Goal: Task Accomplishment & Management: Complete application form

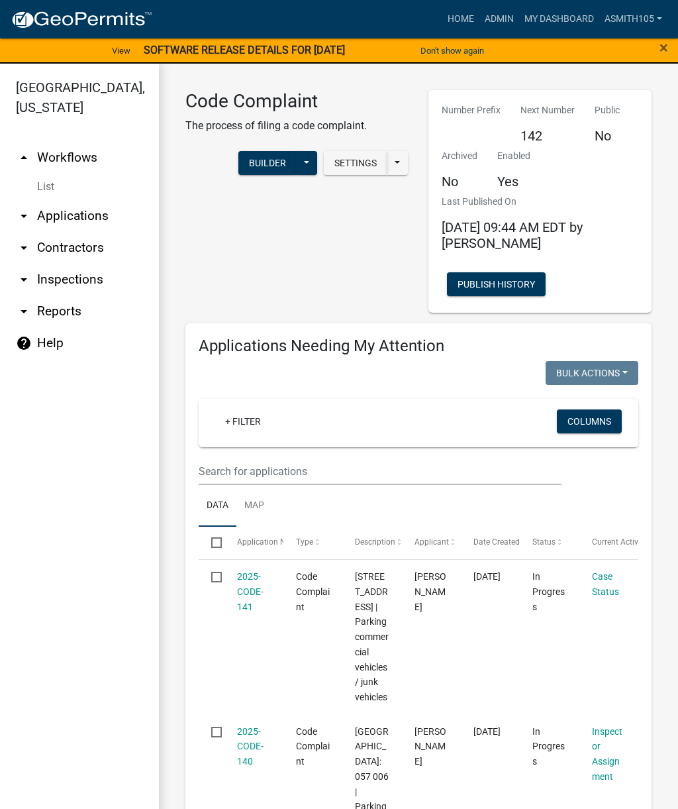
scroll to position [66, 0]
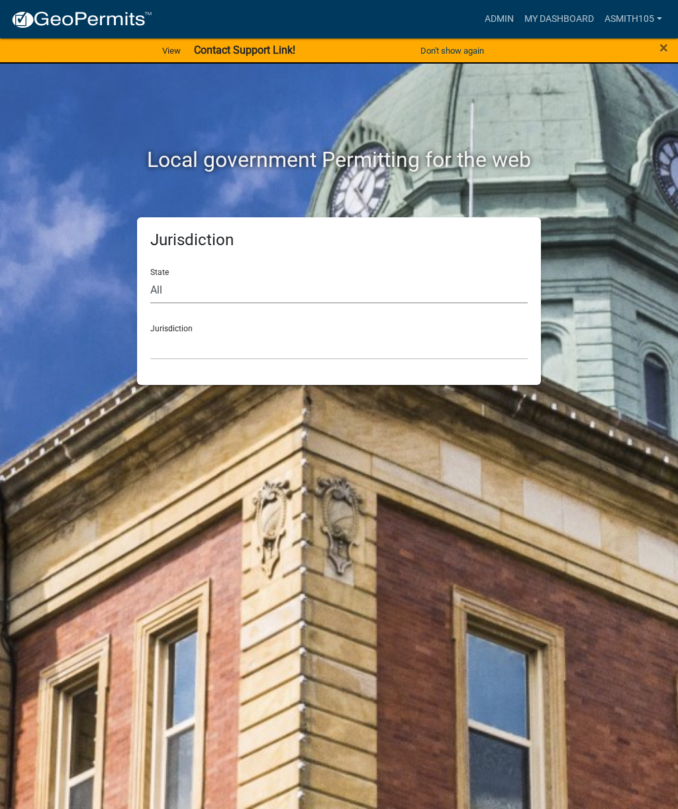
click at [189, 280] on select "All [US_STATE] [US_STATE] [US_STATE] [US_STATE] [US_STATE] [US_STATE] [US_STATE…" at bounding box center [339, 289] width 378 height 27
select select "[US_STATE]"
click at [264, 338] on select "[GEOGRAPHIC_DATA], [US_STATE][PERSON_NAME][GEOGRAPHIC_DATA], [US_STATE][PERSON_…" at bounding box center [339, 346] width 378 height 27
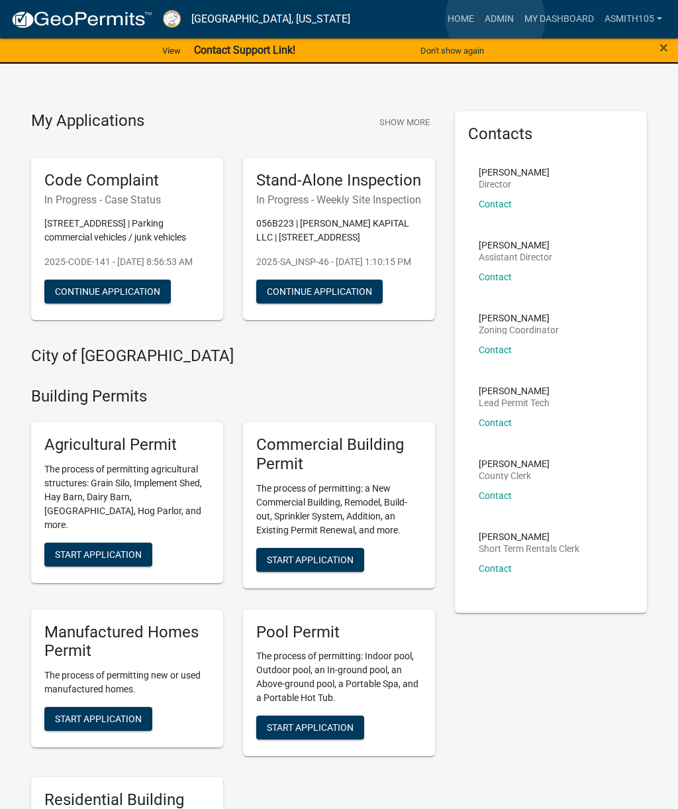
click at [496, 19] on link "Admin" at bounding box center [500, 19] width 40 height 25
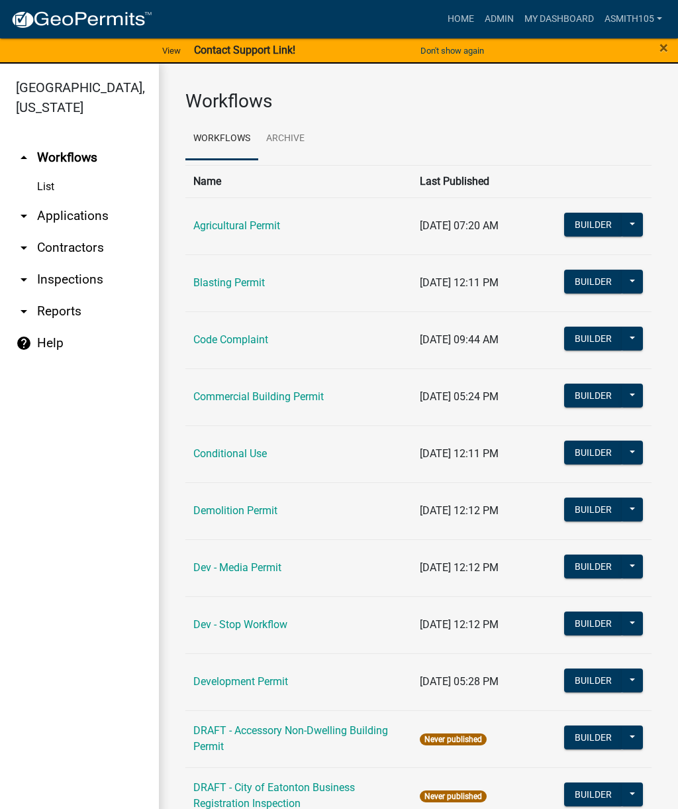
click at [59, 217] on link "arrow_drop_down Applications" at bounding box center [79, 216] width 159 height 32
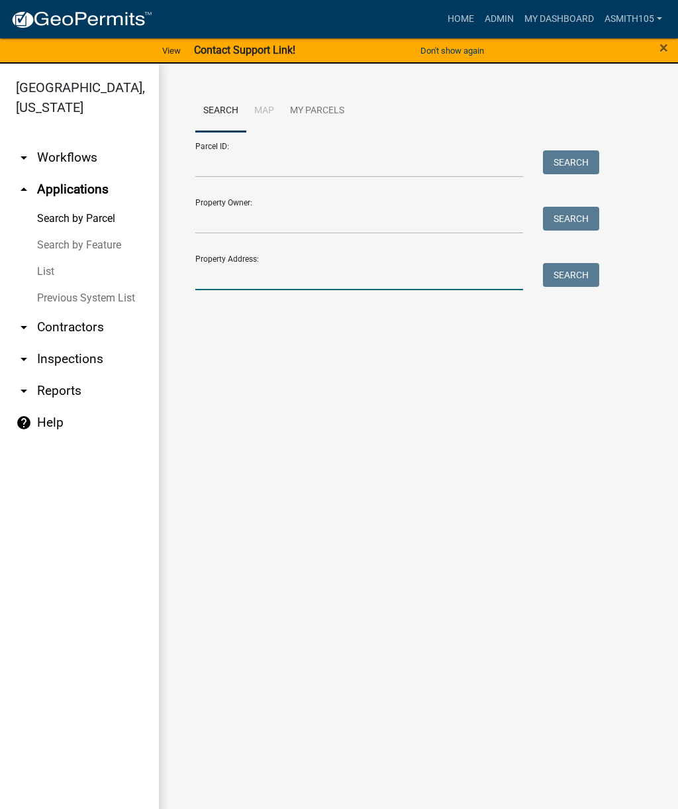
click at [248, 272] on input "Property Address:" at bounding box center [359, 276] width 328 height 27
type input "1041"
click at [577, 268] on button "Search" at bounding box center [571, 275] width 56 height 24
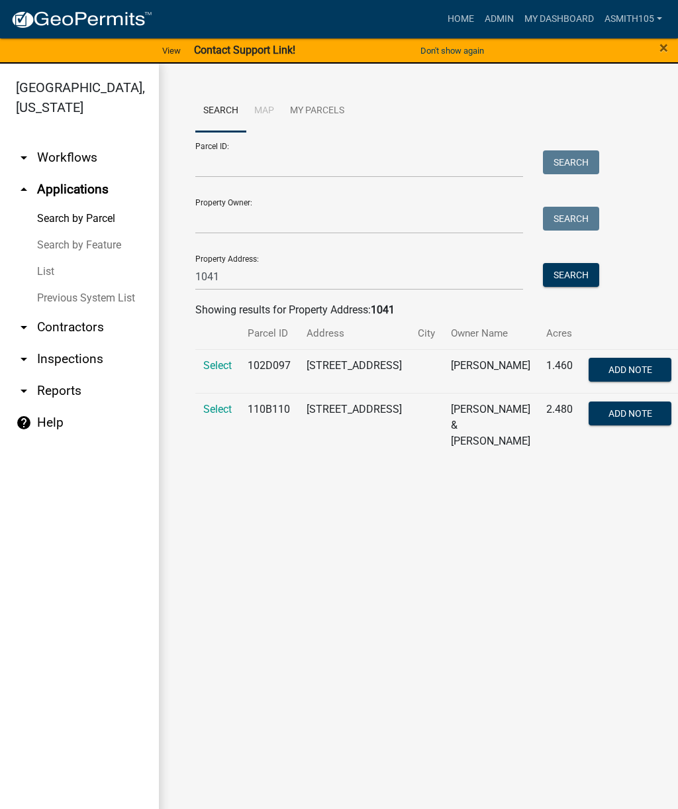
click at [215, 415] on span "Select" at bounding box center [217, 409] width 28 height 13
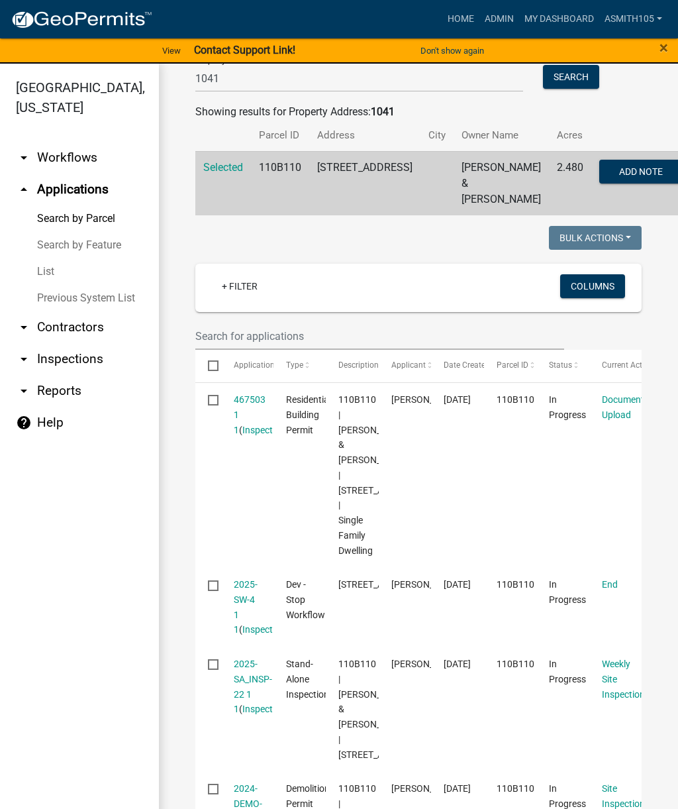
scroll to position [197, 0]
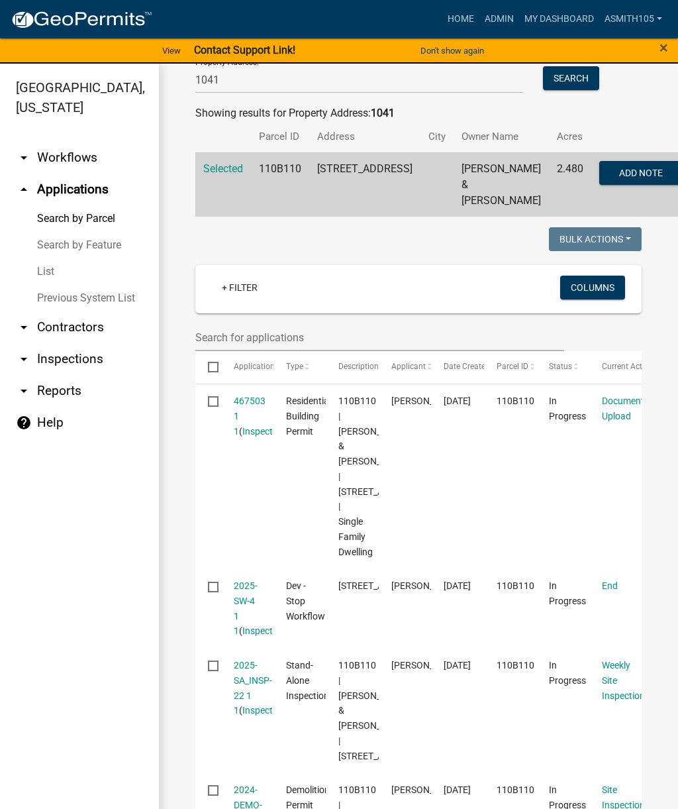
click at [254, 413] on div "467503 1 1 ( Inspections )" at bounding box center [247, 415] width 27 height 45
click at [248, 396] on link "467503 1 1" at bounding box center [250, 415] width 32 height 41
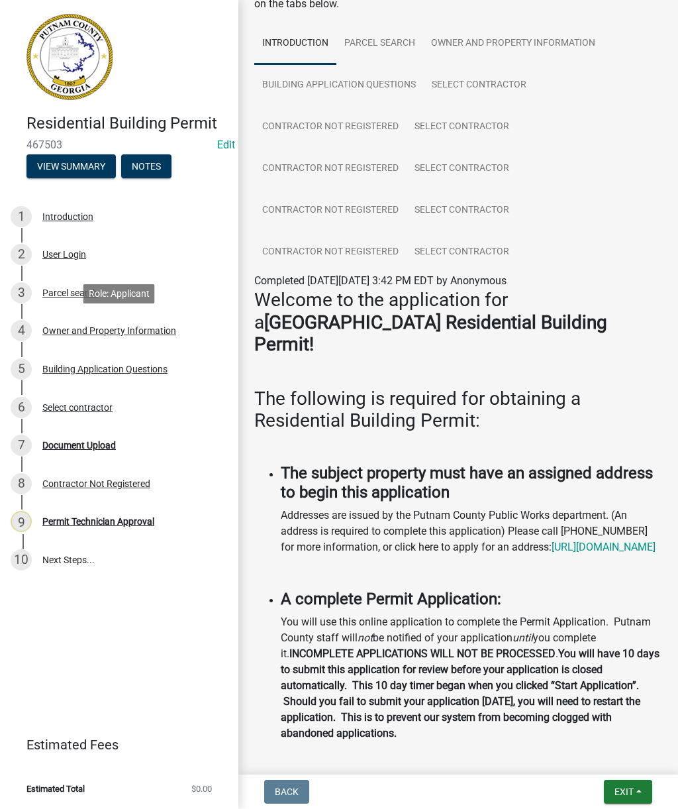
click at [114, 329] on div "Owner and Property Information" at bounding box center [109, 330] width 134 height 9
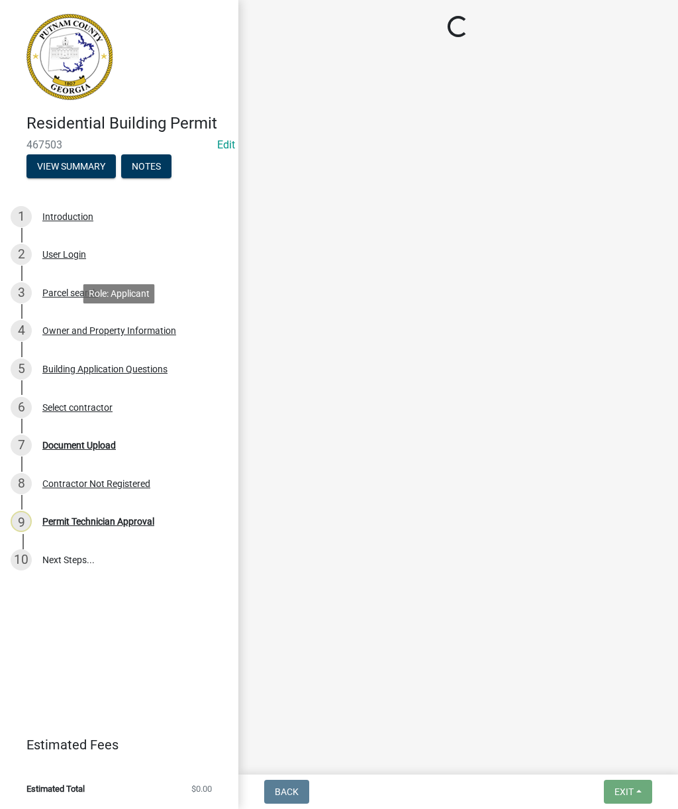
select select "78bfdc44-73ff-456e-a557-d4c99b9c08be"
select select "83394b22-4a11-496c-8e5c-75ade2e72faf"
select select "469c5908-2854-42d5-89ed-bee7fc26529e"
select select "fa9ac713-ff98-4511-b6d6-b752a2dce95a"
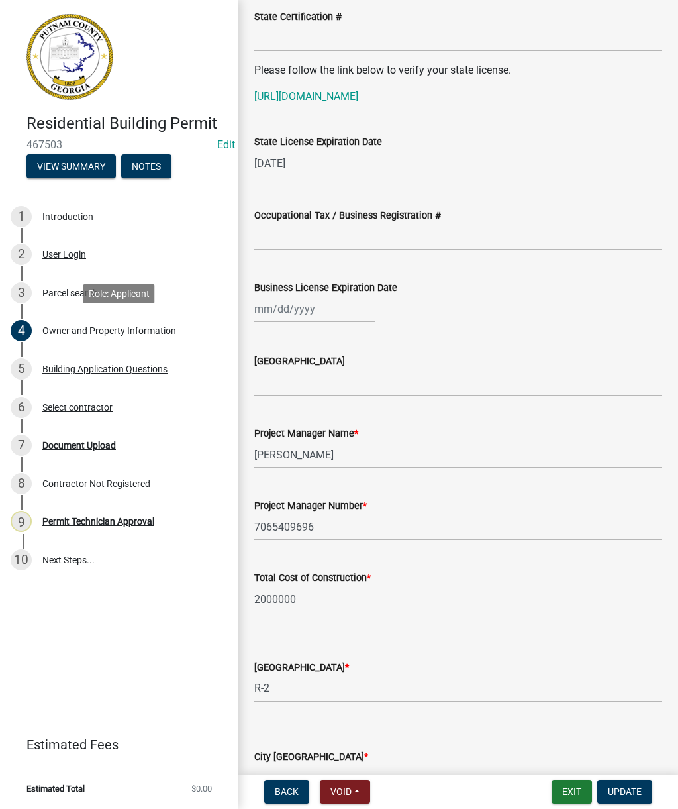
scroll to position [1734, 0]
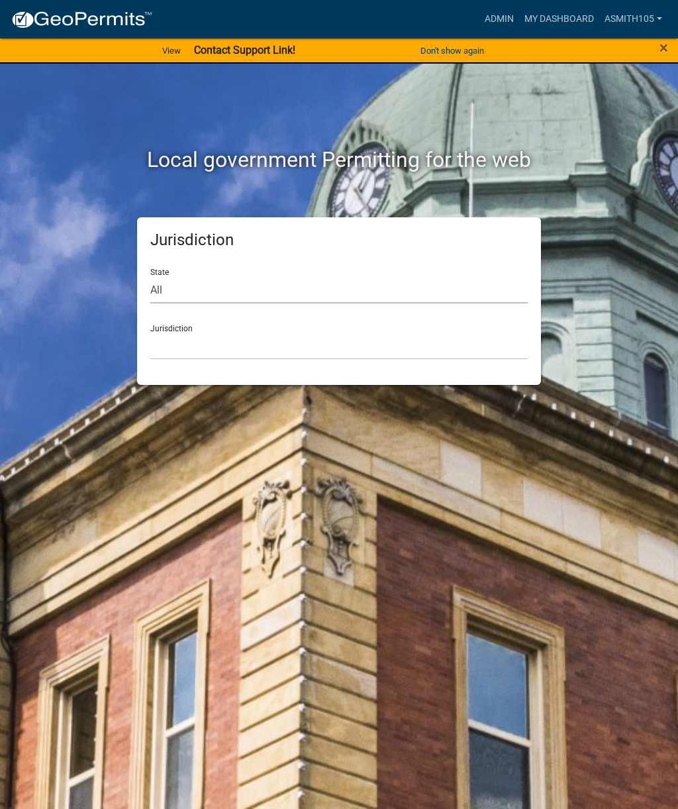
click at [224, 279] on select "All [US_STATE] [US_STATE] [US_STATE] [US_STATE] [US_STATE] [US_STATE] [US_STATE…" at bounding box center [339, 289] width 378 height 27
select select "[US_STATE]"
click at [241, 345] on select "[GEOGRAPHIC_DATA], [US_STATE][PERSON_NAME][GEOGRAPHIC_DATA], [US_STATE][PERSON_…" at bounding box center [339, 346] width 378 height 27
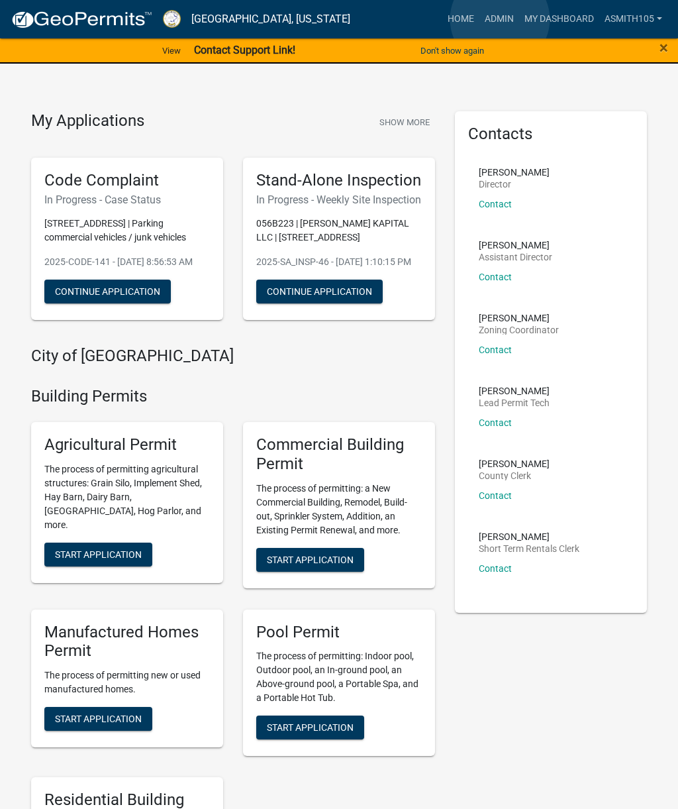
click at [501, 20] on link "Admin" at bounding box center [500, 19] width 40 height 25
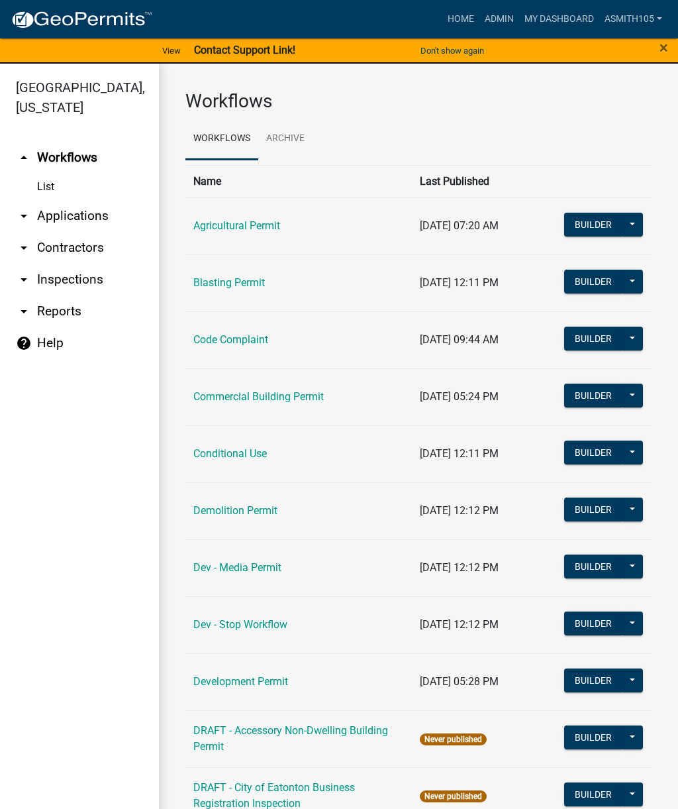
click at [91, 213] on link "arrow_drop_down Applications" at bounding box center [79, 216] width 159 height 32
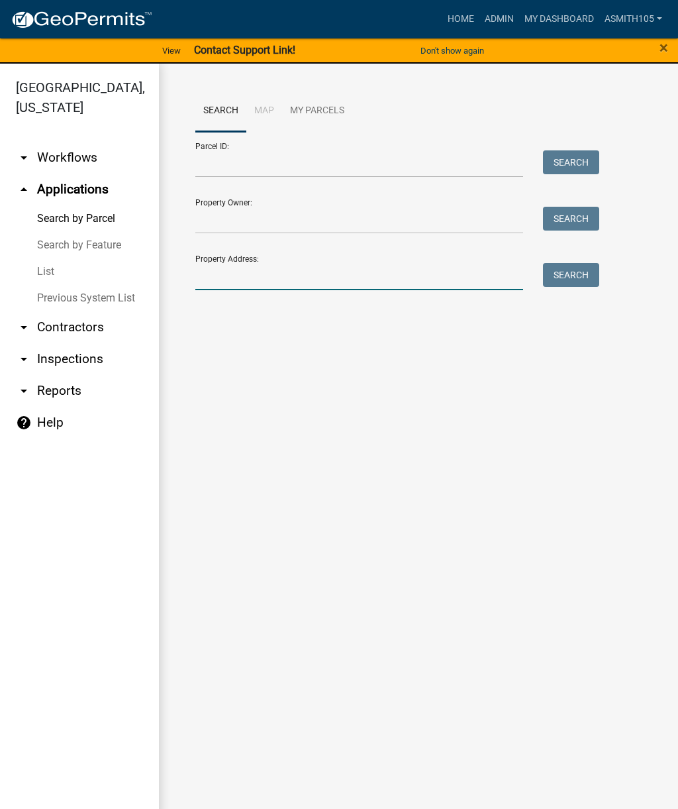
click at [284, 274] on input "Property Address:" at bounding box center [359, 276] width 328 height 27
type input "1041 crooked creek"
click at [586, 276] on button "Search" at bounding box center [571, 275] width 56 height 24
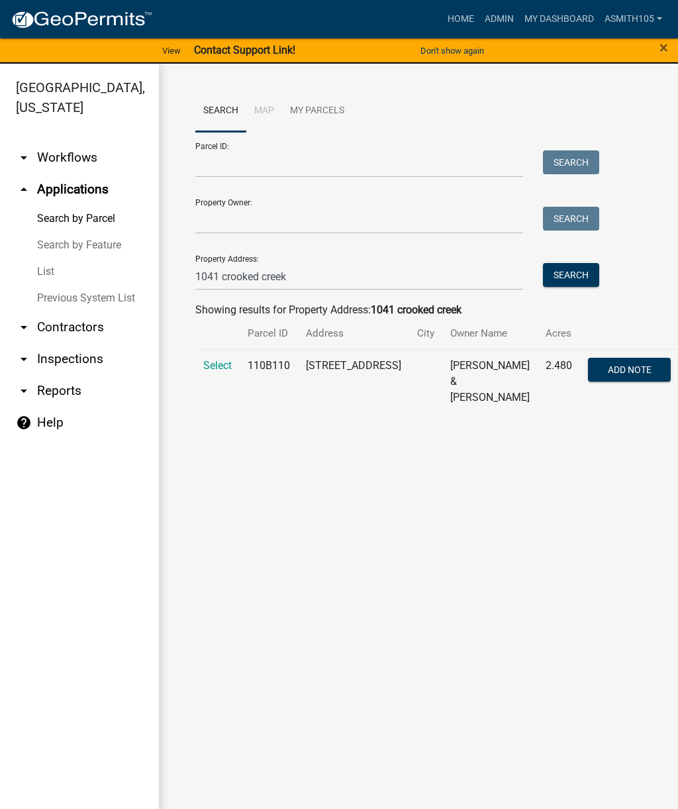
click at [215, 370] on span "Select" at bounding box center [217, 365] width 28 height 13
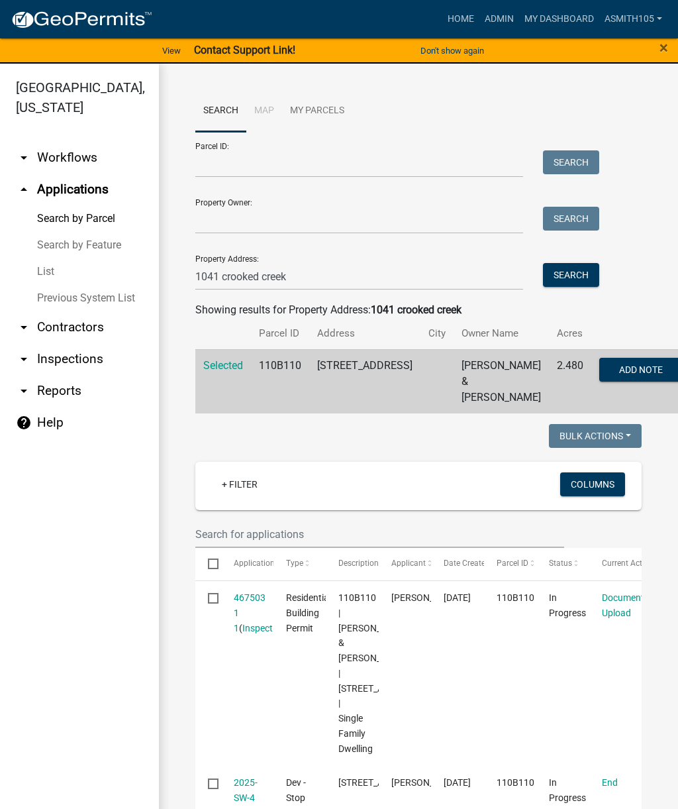
click at [254, 377] on td "110B110" at bounding box center [280, 381] width 58 height 64
click at [613, 361] on button "Add Note" at bounding box center [640, 370] width 83 height 24
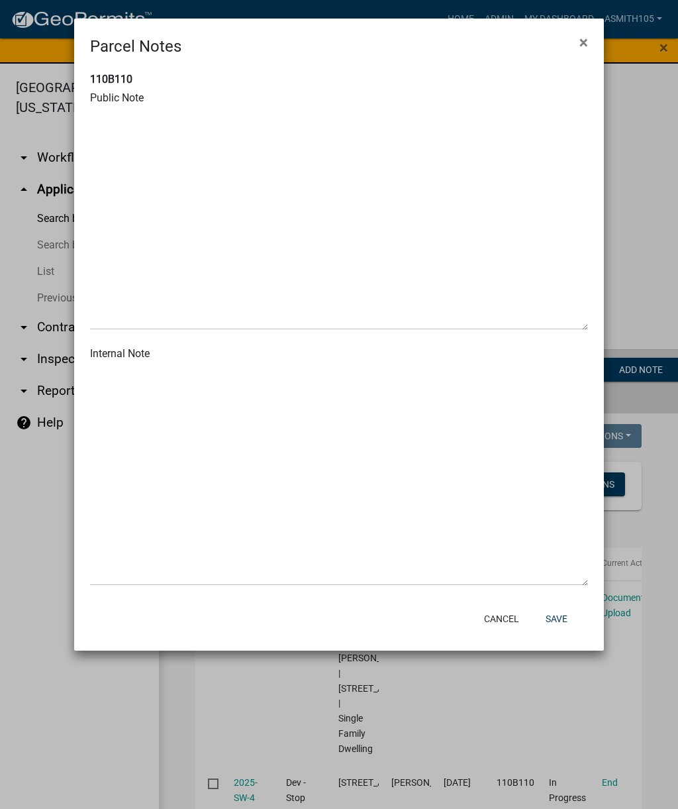
click at [580, 36] on span "×" at bounding box center [584, 42] width 9 height 19
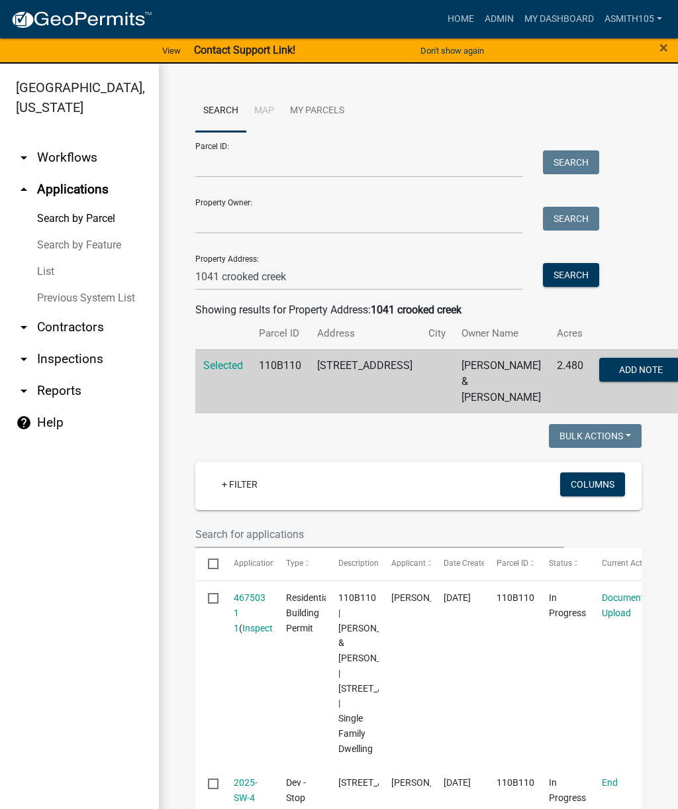
click at [229, 369] on span "Selected" at bounding box center [223, 365] width 40 height 13
click at [219, 354] on td "Selected" at bounding box center [223, 381] width 56 height 64
click at [214, 359] on span "Selected" at bounding box center [223, 365] width 40 height 13
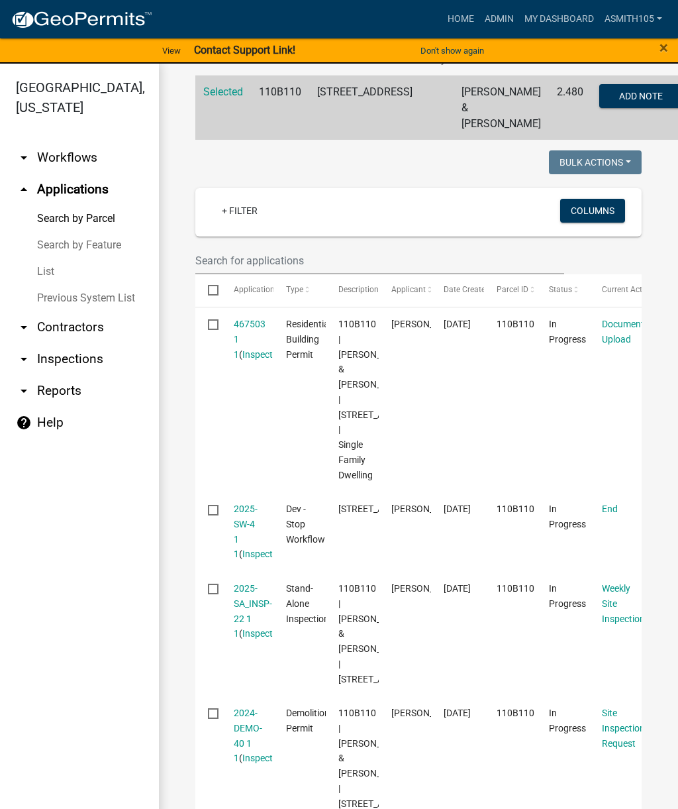
scroll to position [274, 0]
click at [41, 189] on link "arrow_drop_up Applications" at bounding box center [79, 190] width 159 height 32
click at [37, 183] on link "arrow_drop_up Applications" at bounding box center [79, 190] width 159 height 32
click at [33, 185] on link "arrow_drop_up Applications" at bounding box center [79, 190] width 159 height 32
click at [71, 193] on link "arrow_drop_up Applications" at bounding box center [79, 190] width 159 height 32
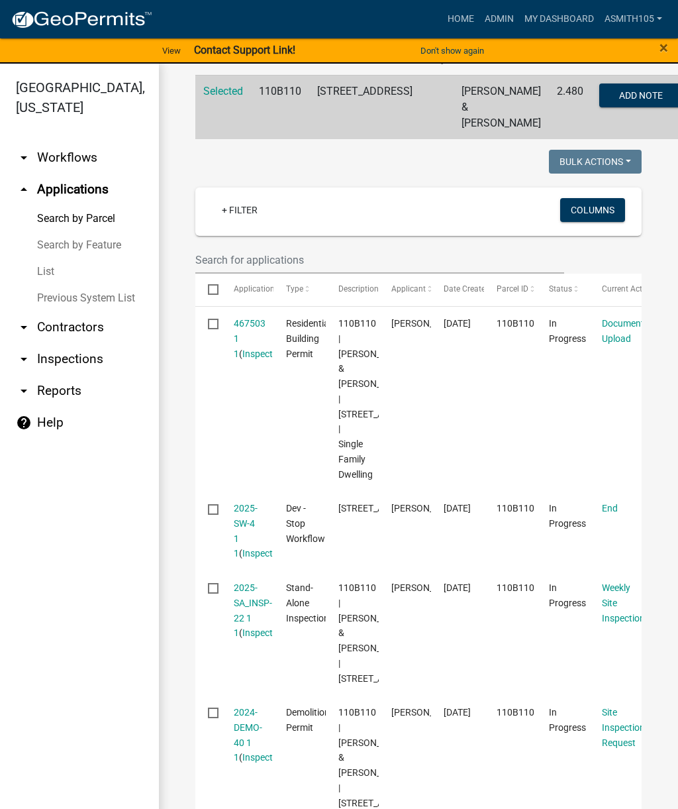
click at [62, 220] on link "Search by Parcel" at bounding box center [79, 218] width 159 height 26
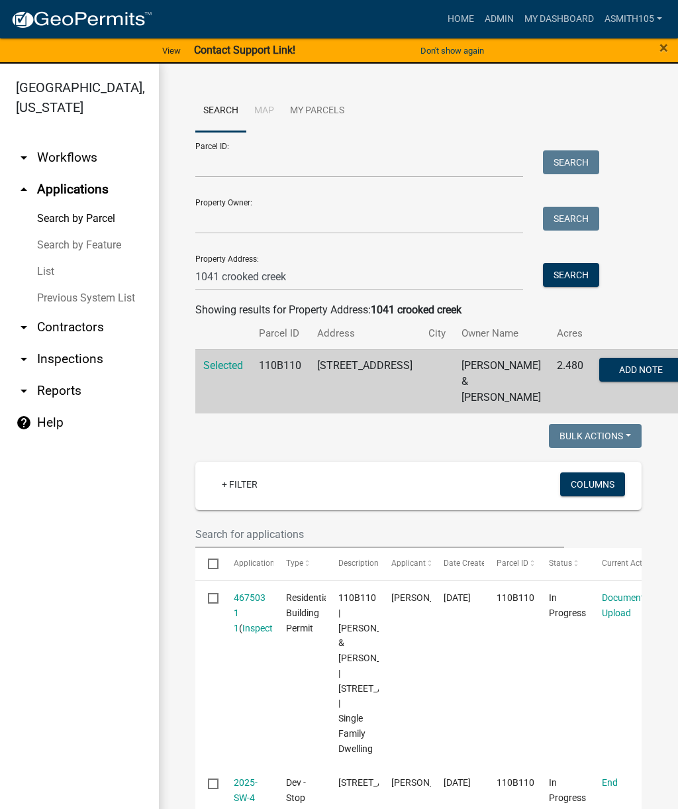
scroll to position [0, 0]
click at [586, 260] on div "Property Address: [STREET_ADDRESS] Search" at bounding box center [393, 267] width 397 height 46
click at [576, 277] on button "Search" at bounding box center [571, 275] width 56 height 24
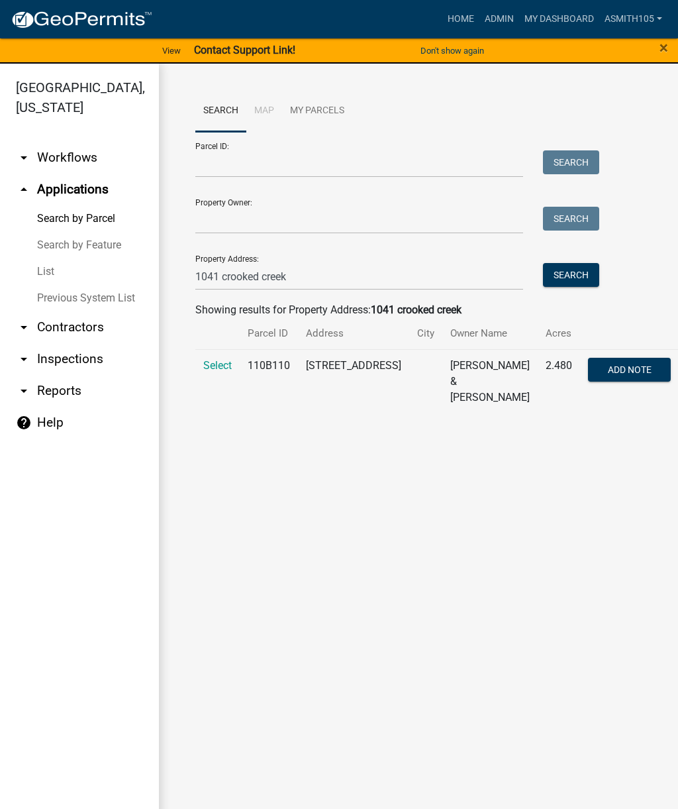
click at [287, 378] on td "110B110" at bounding box center [269, 381] width 58 height 64
click at [257, 358] on td "110B110" at bounding box center [269, 381] width 58 height 64
click at [217, 360] on span "Select" at bounding box center [217, 365] width 28 height 13
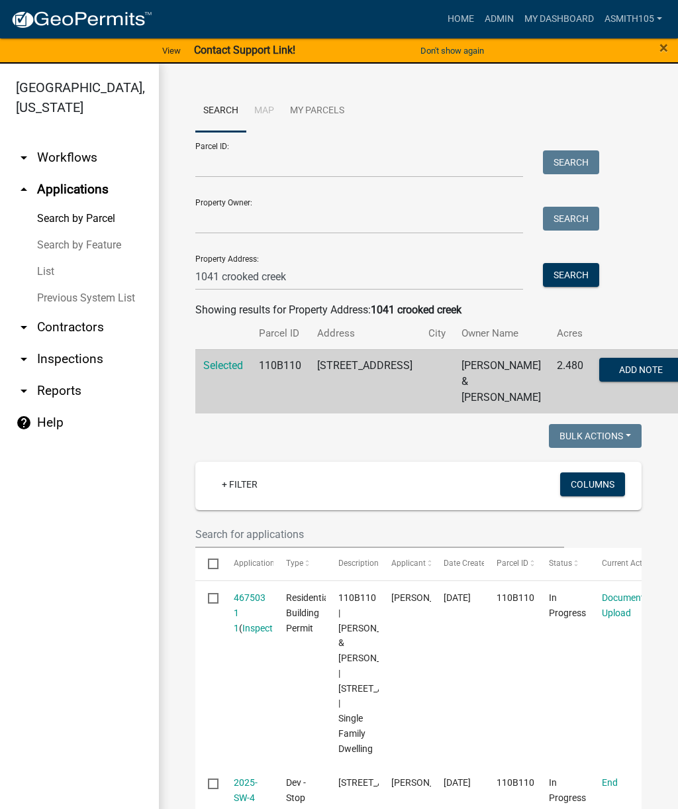
click at [252, 600] on link "467503 1 1" at bounding box center [250, 612] width 32 height 41
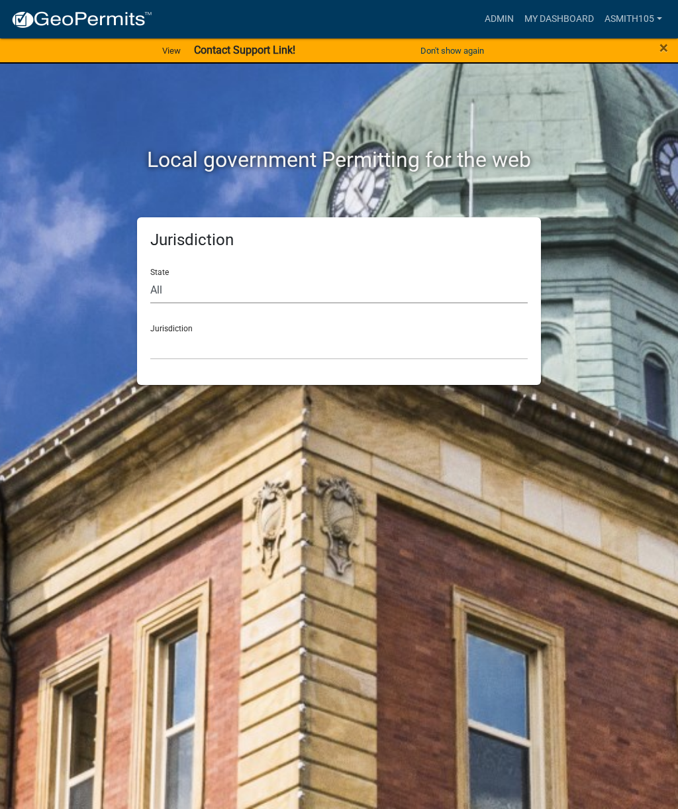
click at [219, 285] on select "All Colorado Georgia Indiana Iowa Kansas Minnesota Ohio South Carolina Wisconsin" at bounding box center [339, 289] width 378 height 27
select select "Georgia"
click at [232, 346] on select "Carroll County, Georgia Cook County, Georgia Crawford County, Georgia Gilmer Co…" at bounding box center [339, 346] width 378 height 27
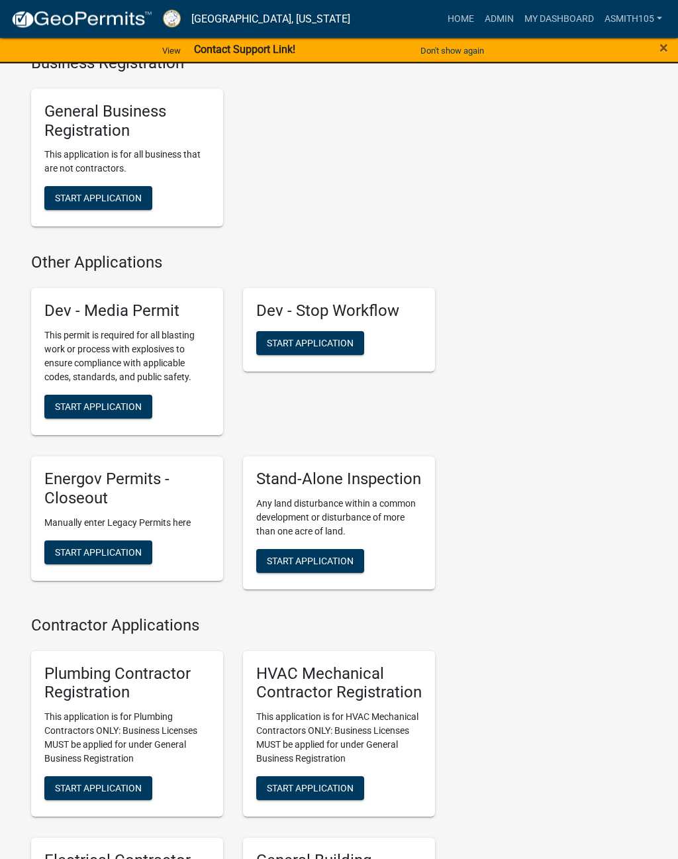
scroll to position [3366, 0]
click at [307, 348] on span "Start Application" at bounding box center [310, 342] width 87 height 11
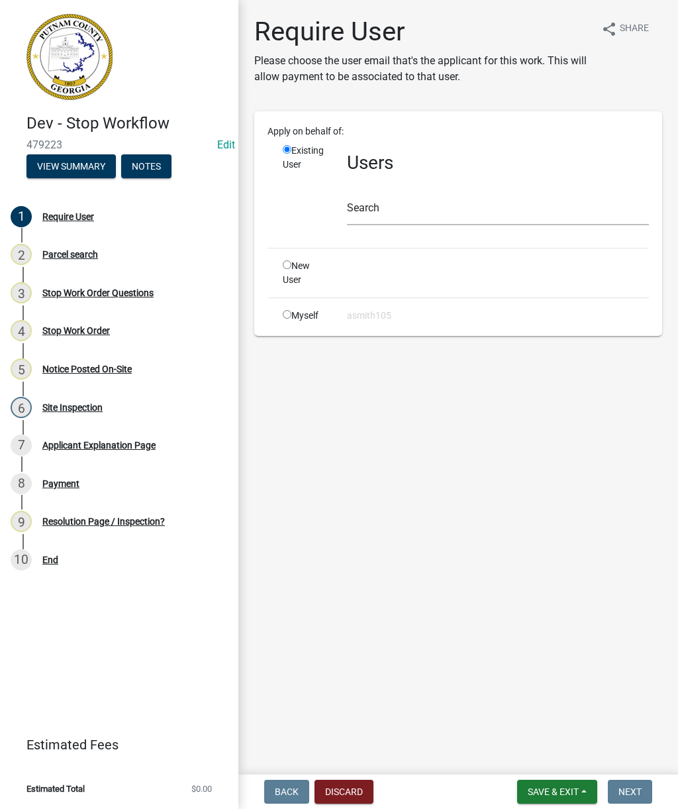
click at [291, 313] on input "radio" at bounding box center [287, 314] width 9 height 9
radio input "true"
radio input "false"
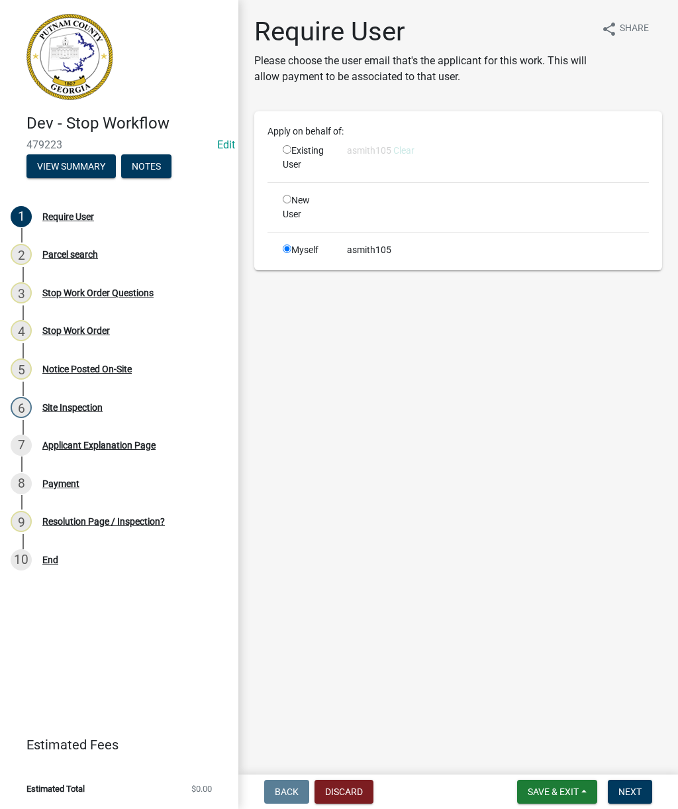
click at [636, 789] on span "Next" at bounding box center [630, 791] width 23 height 11
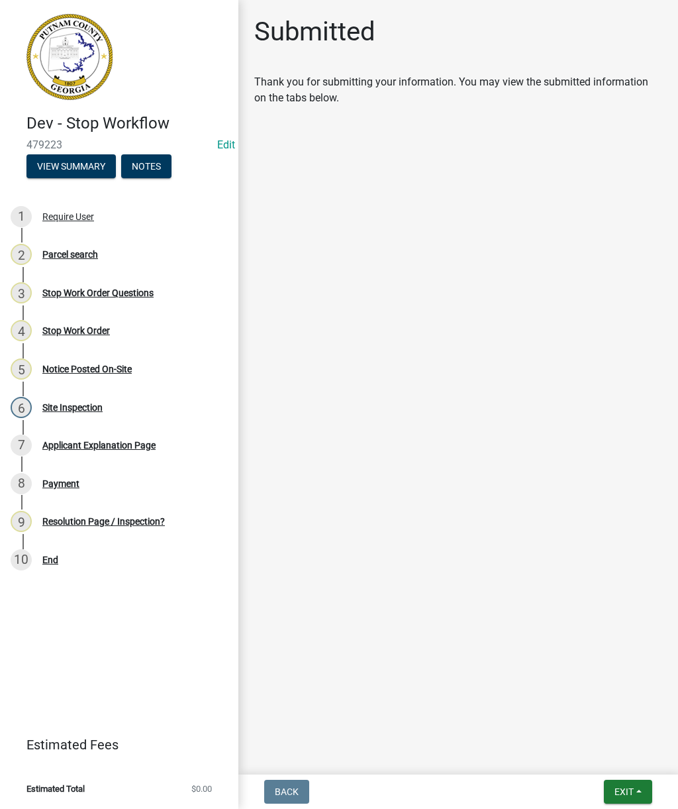
click at [64, 256] on div "Parcel search" at bounding box center [70, 254] width 56 height 9
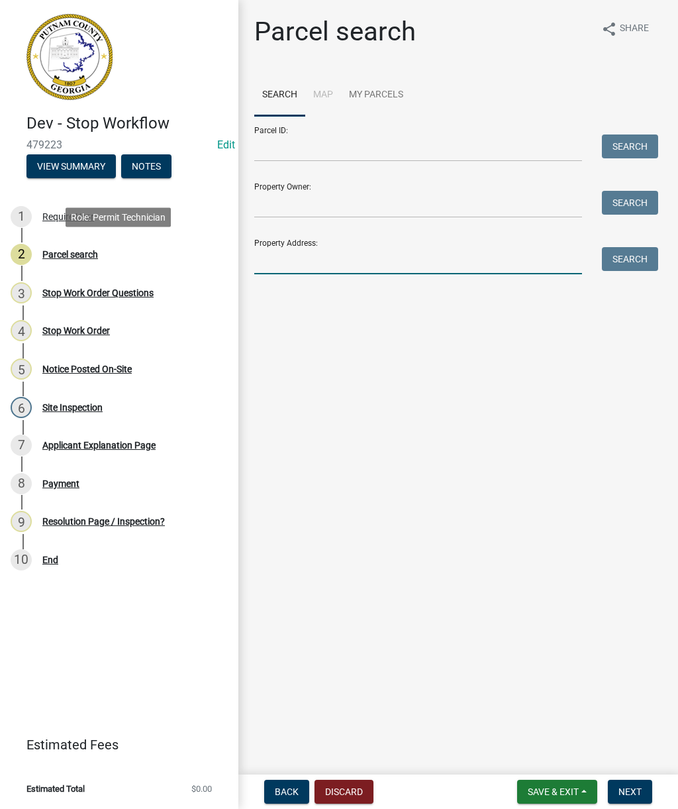
click at [299, 260] on input "Property Address:" at bounding box center [418, 260] width 328 height 27
type input "1041 crooked creek rd"
click at [634, 264] on button "Search" at bounding box center [630, 259] width 56 height 24
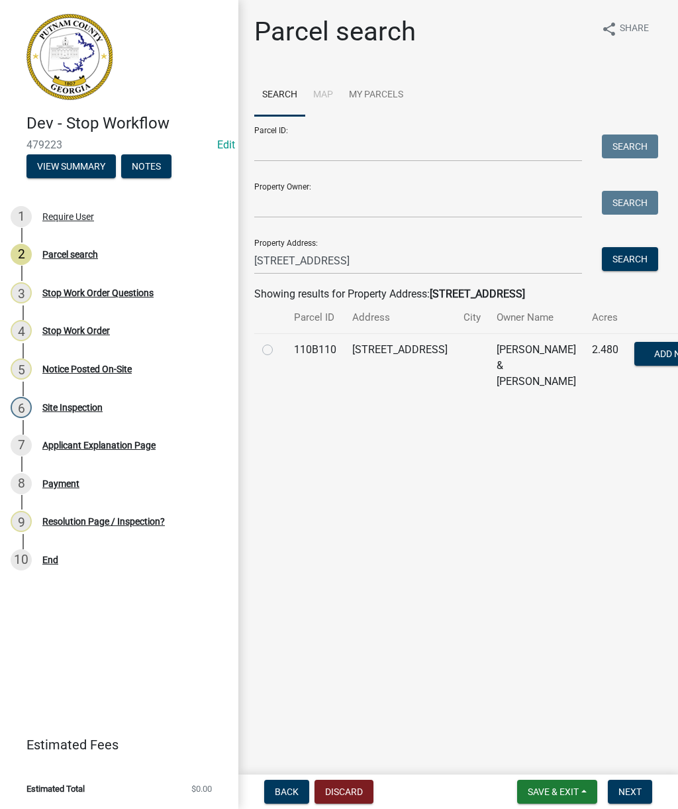
click at [278, 342] on label at bounding box center [278, 342] width 0 height 0
click at [278, 350] on input "radio" at bounding box center [282, 346] width 9 height 9
radio input "true"
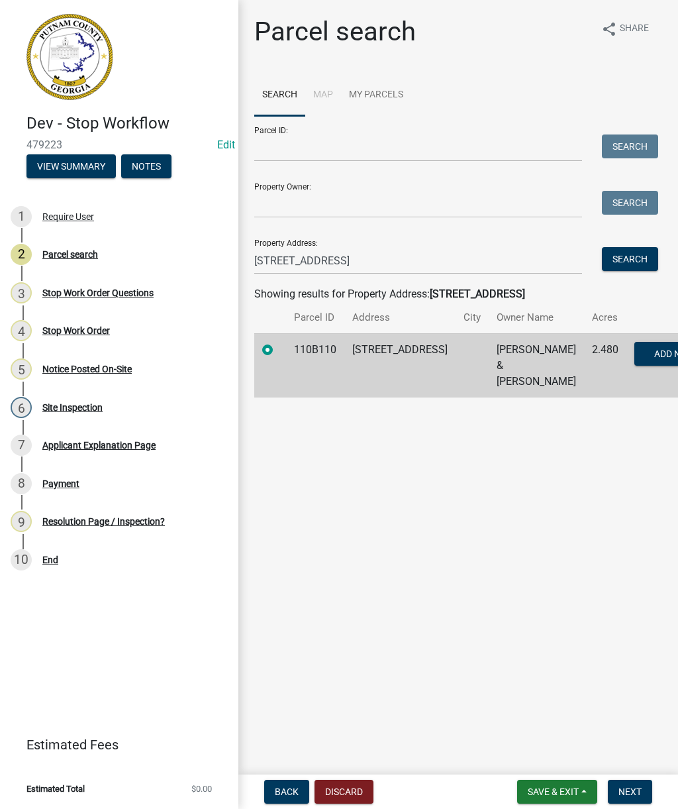
click at [639, 792] on span "Next" at bounding box center [630, 791] width 23 height 11
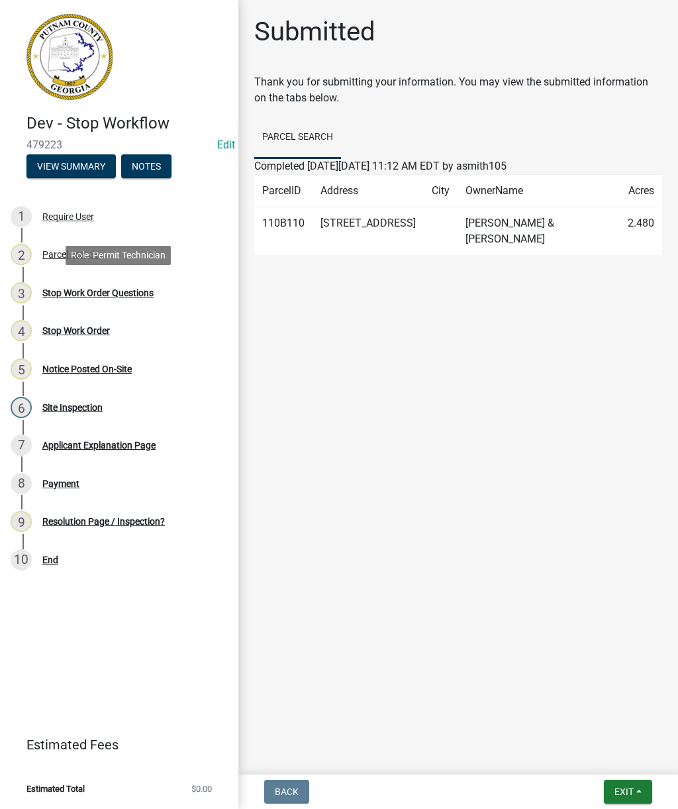
click at [85, 301] on div "3 Stop Work Order Questions" at bounding box center [114, 292] width 207 height 21
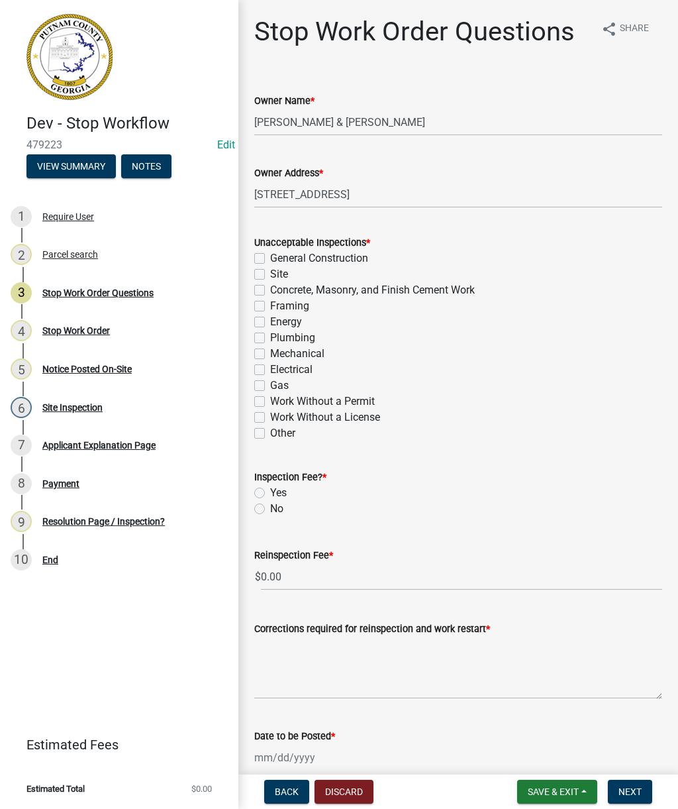
click at [250, 269] on div "Unacceptable Inspections * General Construction Site Concrete, Masonry, and Fin…" at bounding box center [458, 330] width 428 height 223
click at [270, 254] on label "General Construction" at bounding box center [319, 258] width 98 height 16
click at [270, 254] on input "General Construction" at bounding box center [274, 254] width 9 height 9
checkbox input "true"
checkbox input "false"
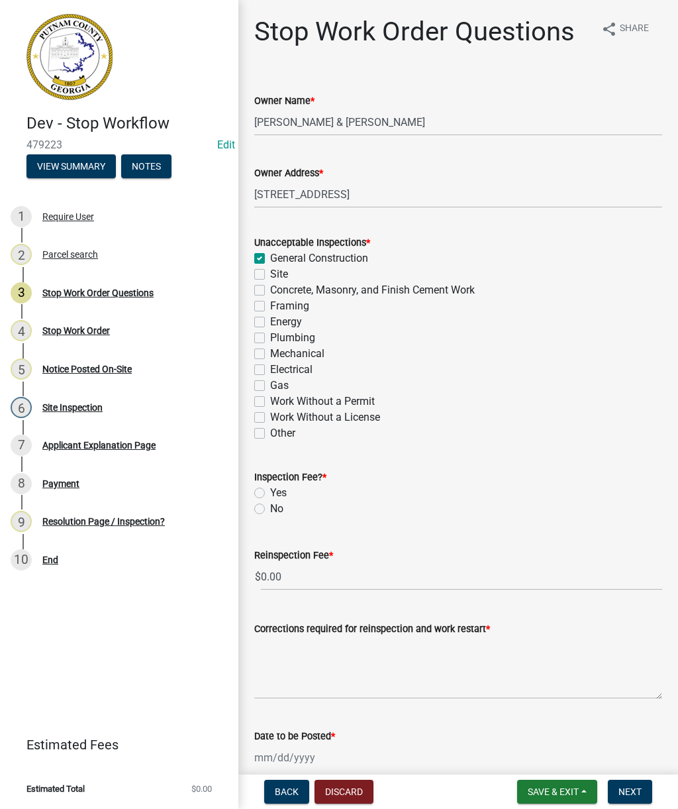
checkbox input "false"
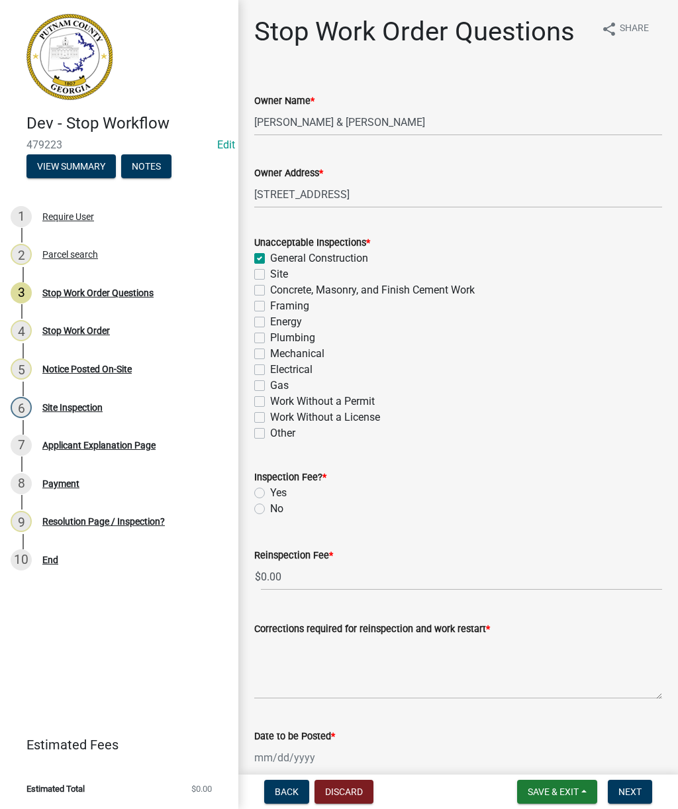
checkbox input "false"
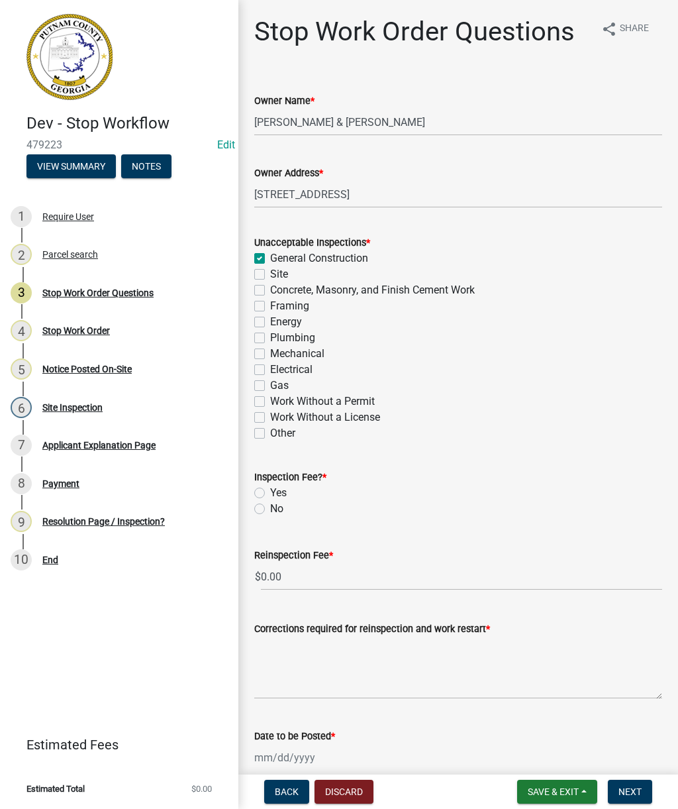
click at [270, 270] on label "Site" at bounding box center [279, 274] width 18 height 16
click at [270, 270] on input "Site" at bounding box center [274, 270] width 9 height 9
checkbox input "true"
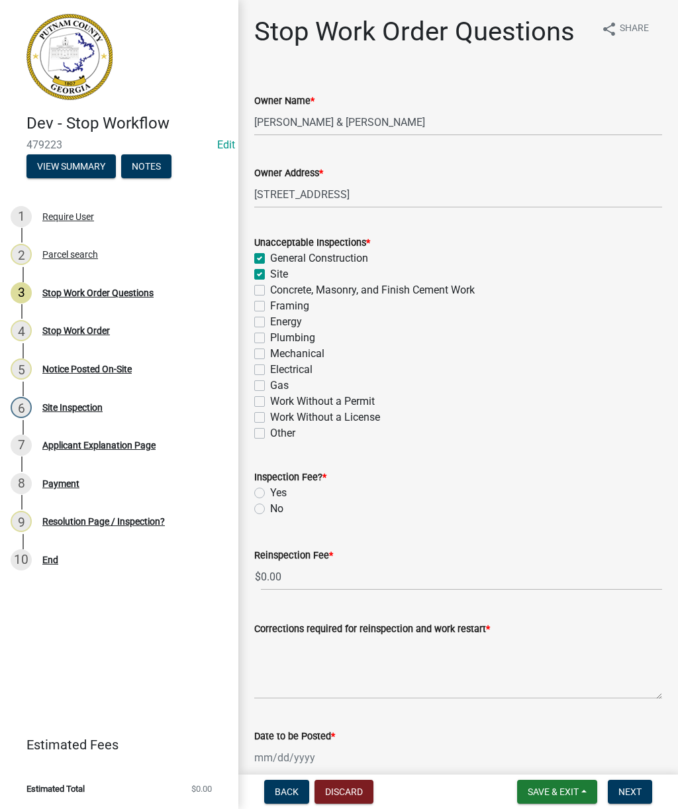
checkbox input "false"
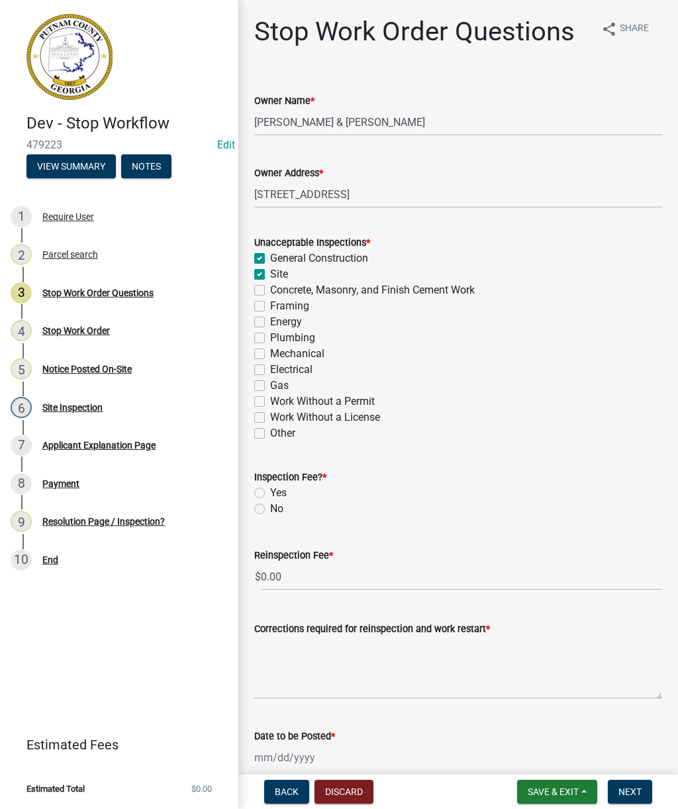
checkbox input "false"
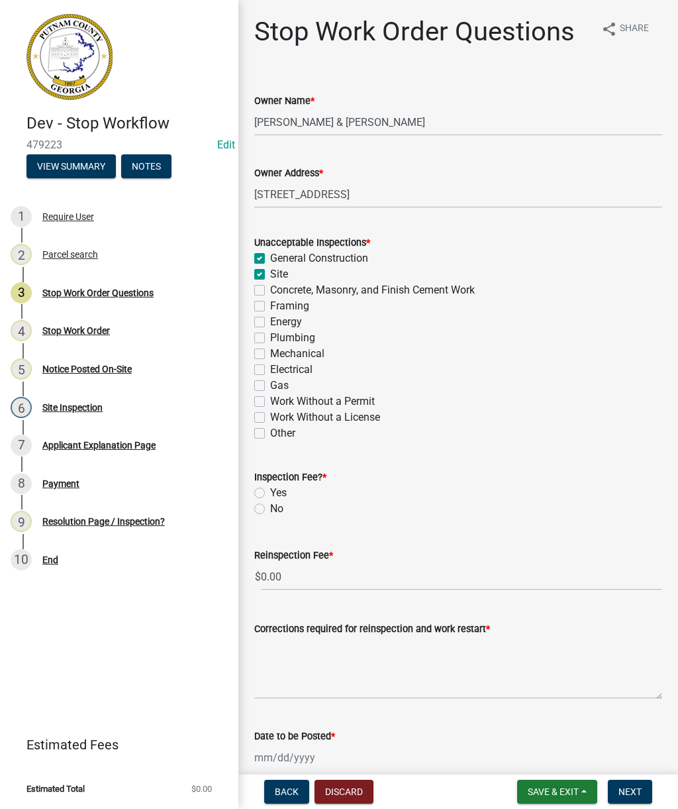
click at [270, 485] on label "Yes" at bounding box center [278, 493] width 17 height 16
click at [270, 485] on input "Yes" at bounding box center [274, 489] width 9 height 9
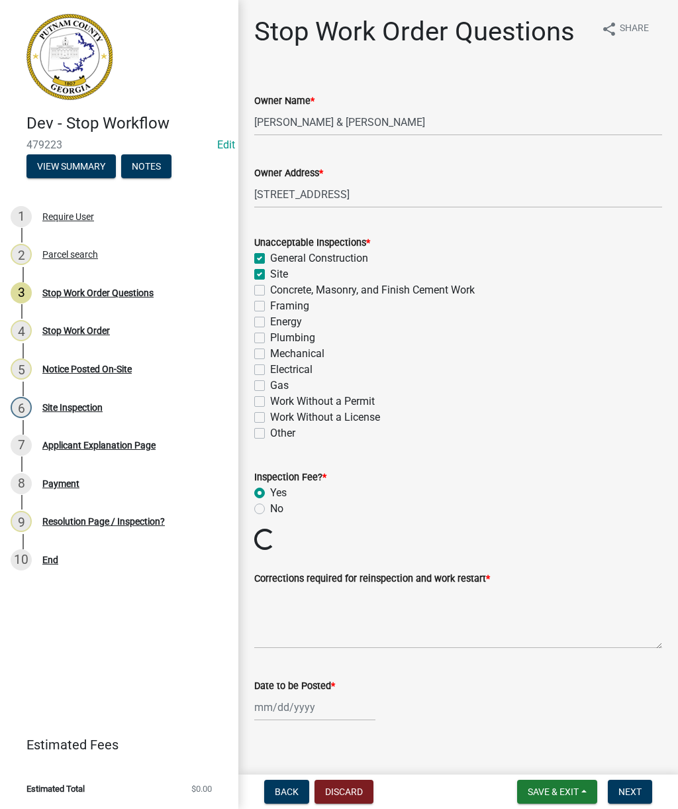
radio input "true"
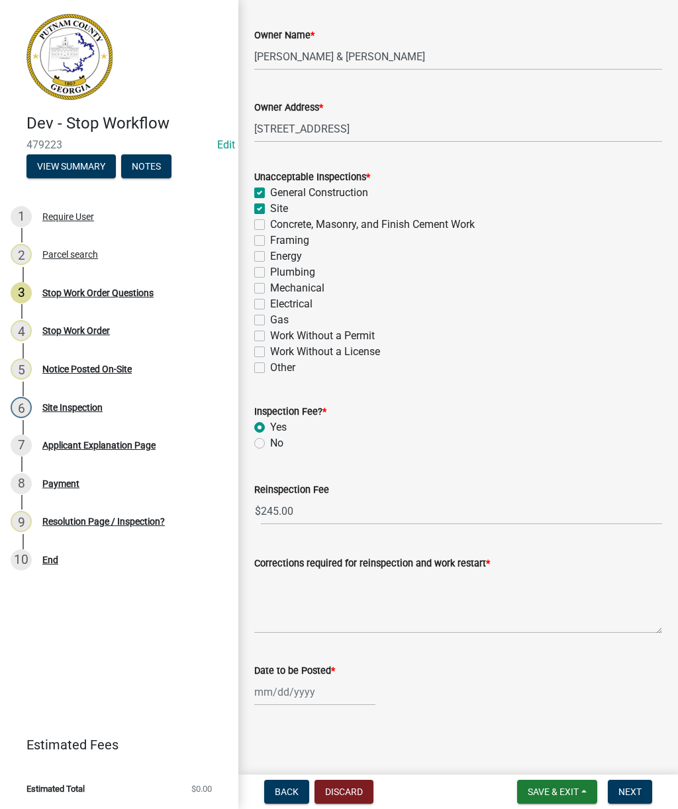
scroll to position [66, 0]
click at [301, 691] on div at bounding box center [314, 691] width 121 height 27
select select "9"
select select "2025"
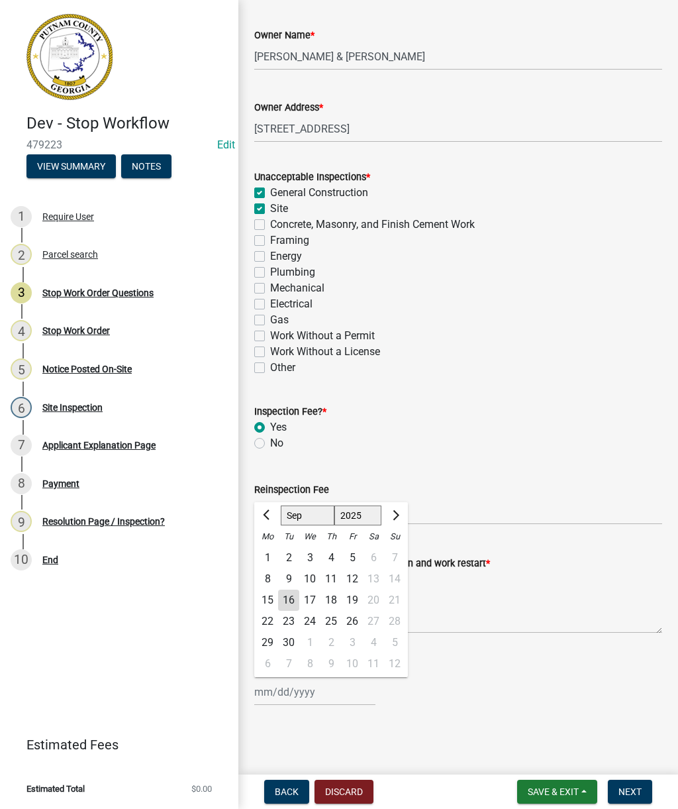
click at [292, 595] on div "16" at bounding box center [288, 600] width 21 height 21
type input "09/16/2025"
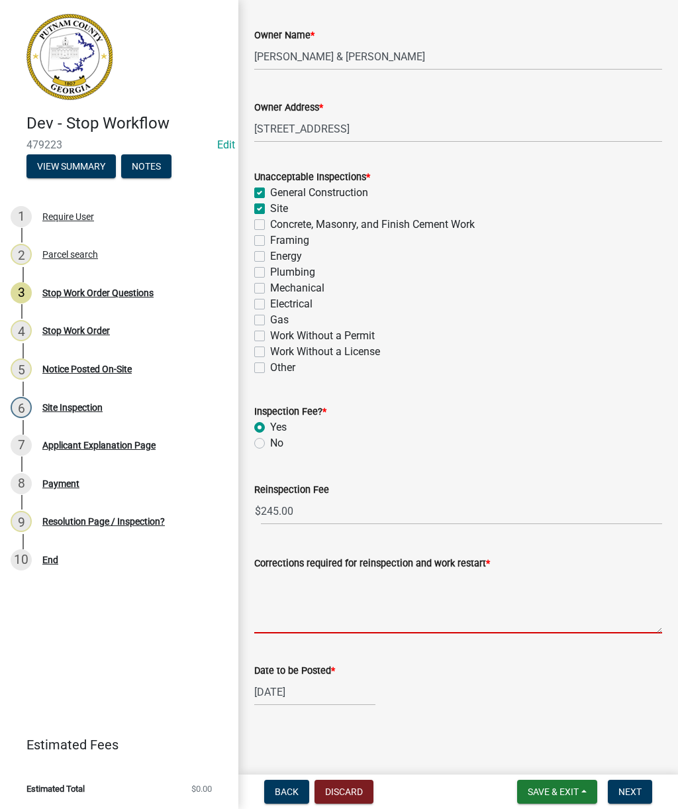
click at [309, 585] on textarea "Corrections required for reinspection and work restart *" at bounding box center [458, 602] width 408 height 62
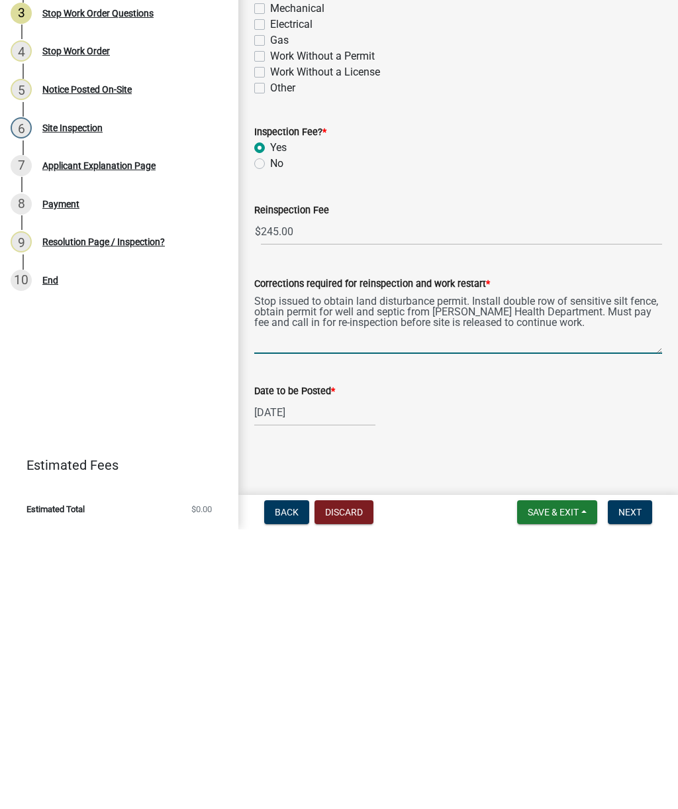
type textarea "Stop issued to obtain land disturbance permit. Install double row of sensitive …"
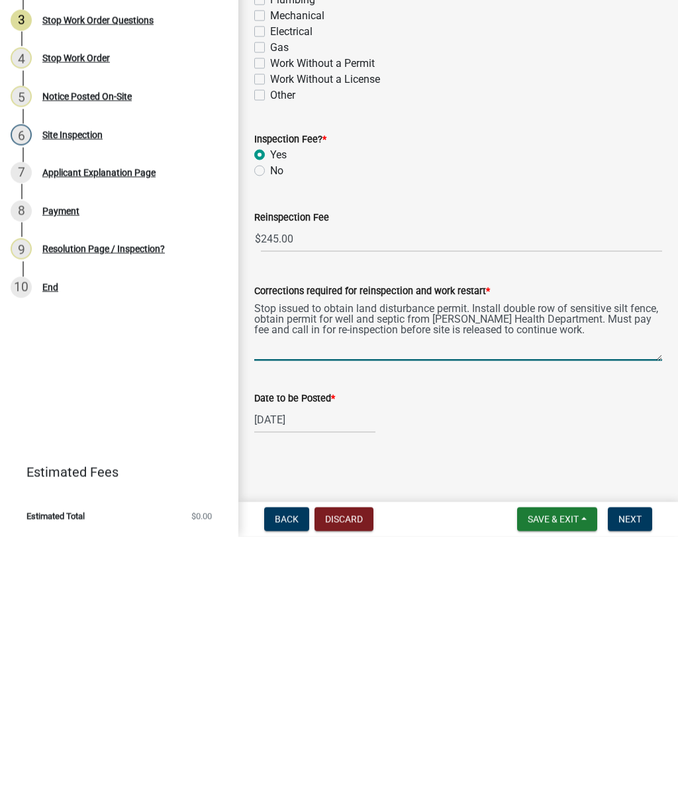
click at [303, 571] on textarea "Stop issued to obtain land disturbance permit. Install double row of sensitive …" at bounding box center [458, 602] width 408 height 62
click at [595, 571] on textarea "Stop issued to obtain land disturbance permit. Install double row of sensitive …" at bounding box center [458, 602] width 408 height 62
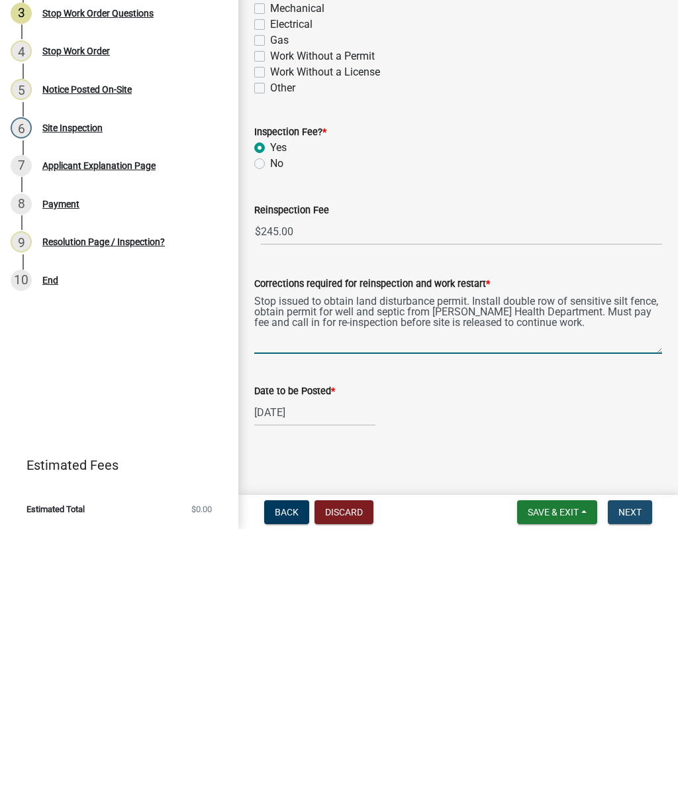
click at [629, 786] on span "Next" at bounding box center [630, 791] width 23 height 11
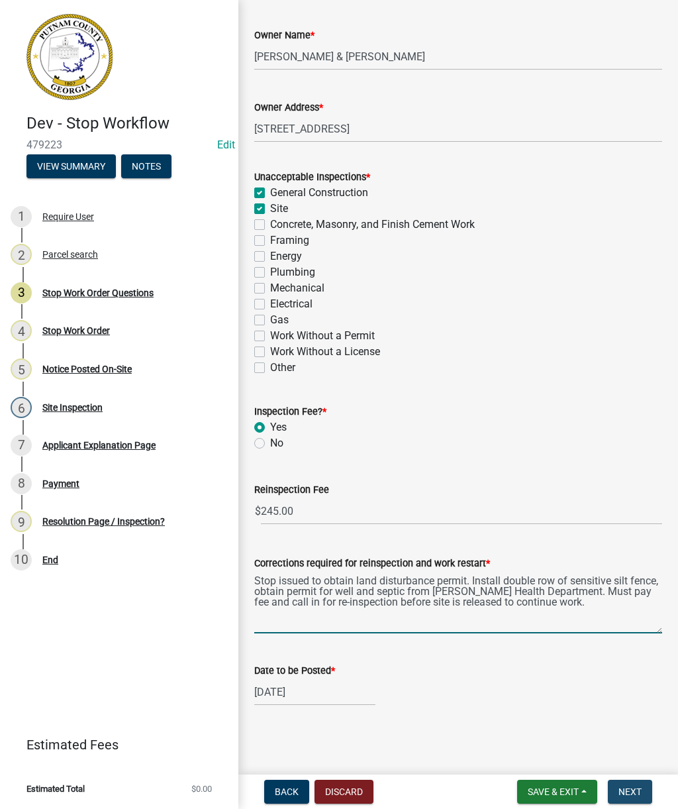
scroll to position [0, 0]
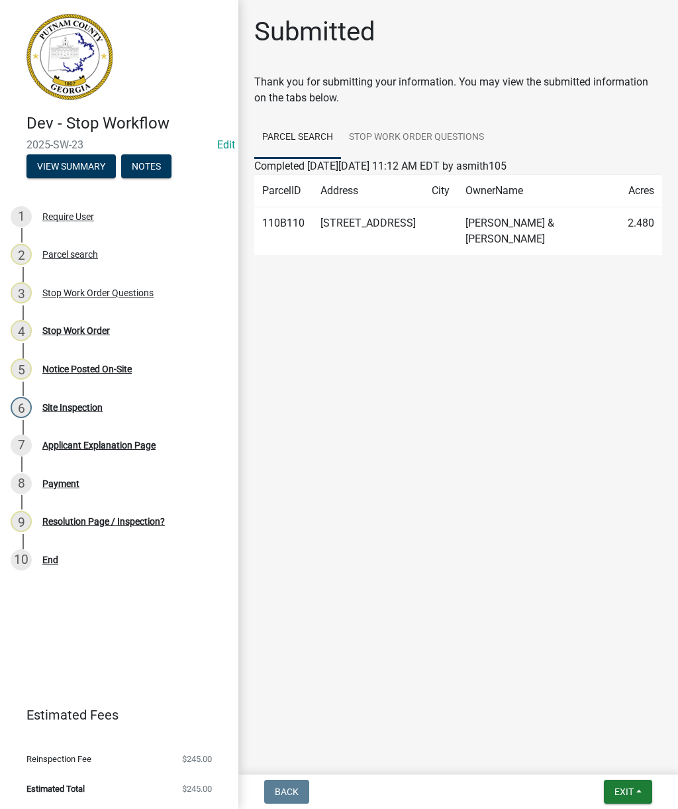
click at [86, 361] on div "5 Notice Posted On-Site" at bounding box center [114, 368] width 207 height 21
click at [89, 370] on div "Notice Posted On-Site" at bounding box center [86, 368] width 89 height 9
click at [52, 328] on div "Stop Work Order" at bounding box center [76, 330] width 68 height 9
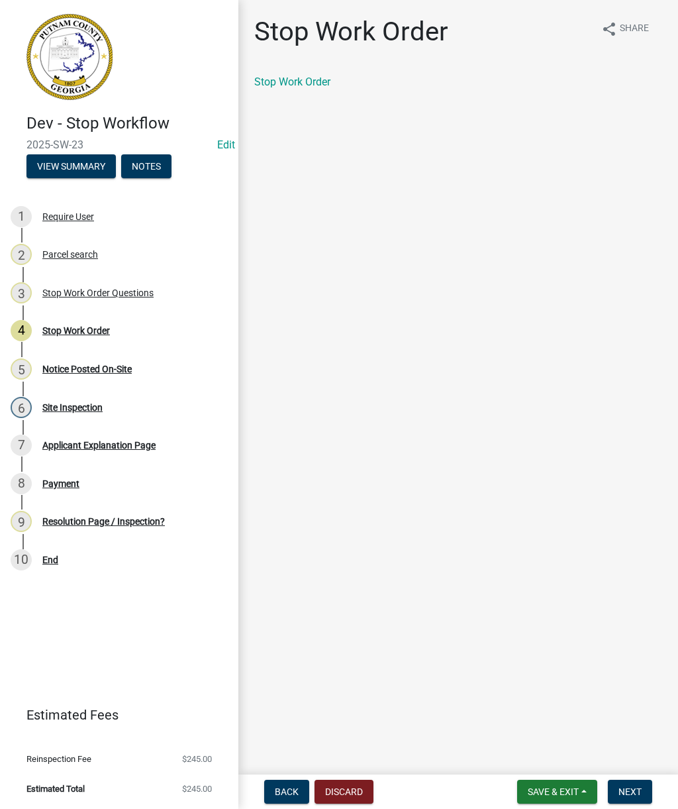
click at [326, 76] on link "Stop Work Order" at bounding box center [292, 82] width 76 height 13
click at [105, 374] on div "5 Notice Posted On-Site" at bounding box center [114, 368] width 207 height 21
click at [633, 798] on button "Next" at bounding box center [630, 792] width 44 height 24
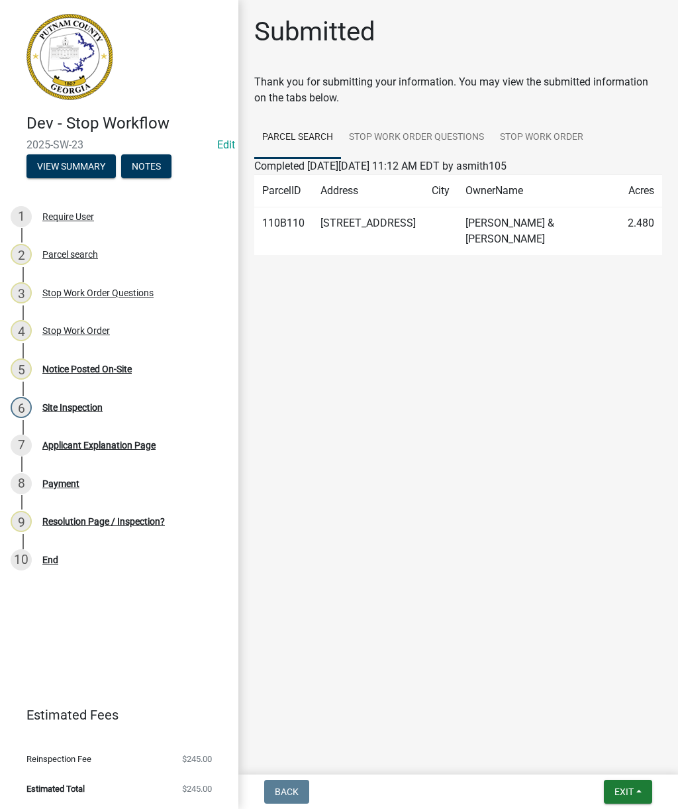
click at [69, 372] on div "Notice Posted On-Site" at bounding box center [86, 368] width 89 height 9
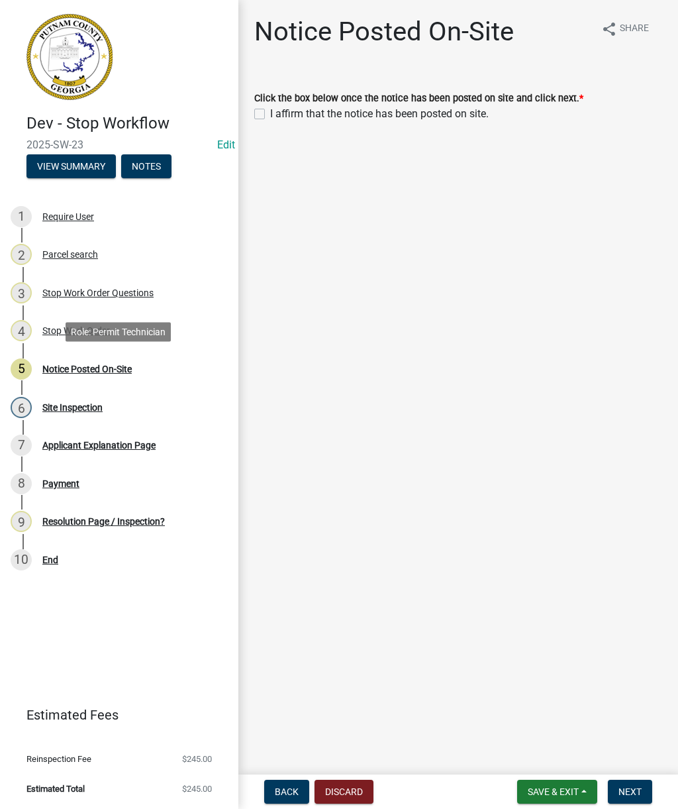
click at [270, 115] on label "I affirm that the notice has been posted on site." at bounding box center [379, 114] width 219 height 16
click at [270, 115] on input "I affirm that the notice has been posted on site." at bounding box center [274, 110] width 9 height 9
checkbox input "true"
click at [645, 793] on button "Next" at bounding box center [630, 792] width 44 height 24
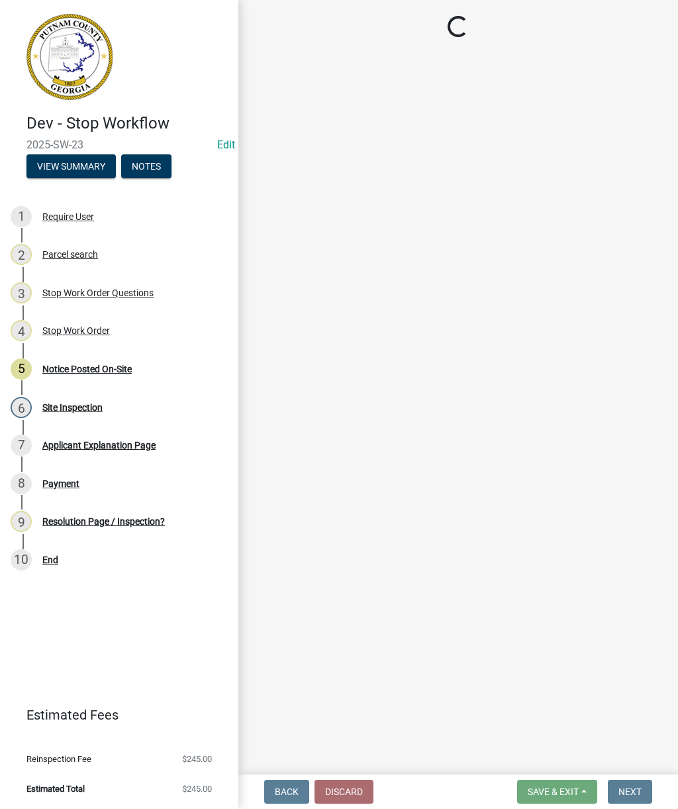
select select "af3c6edf-34d7-49be-824e-99d5d0a3954f"
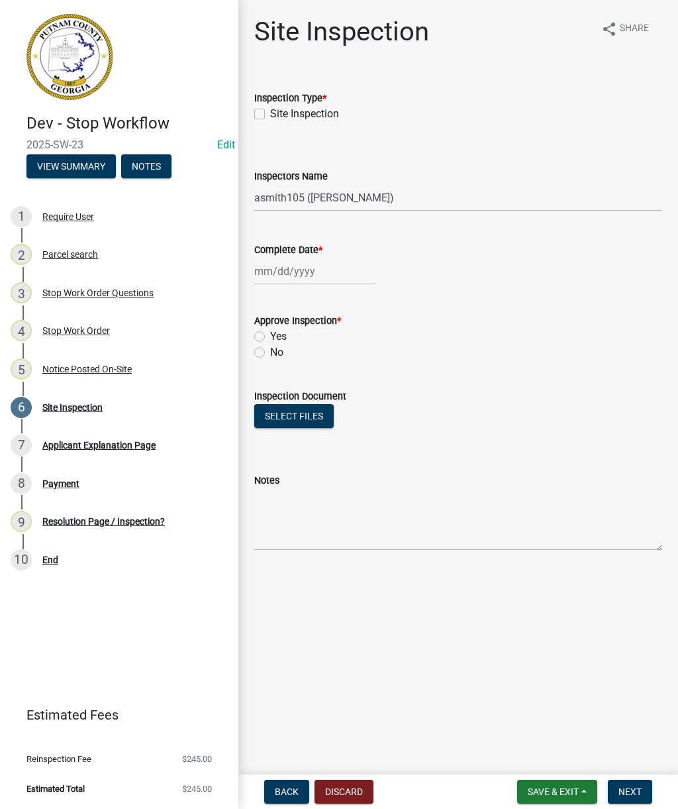
click at [276, 115] on label "Site Inspection" at bounding box center [304, 114] width 69 height 16
click at [276, 115] on input "Site Inspection" at bounding box center [274, 110] width 9 height 9
checkbox input "true"
click at [295, 279] on div at bounding box center [314, 271] width 121 height 27
select select "9"
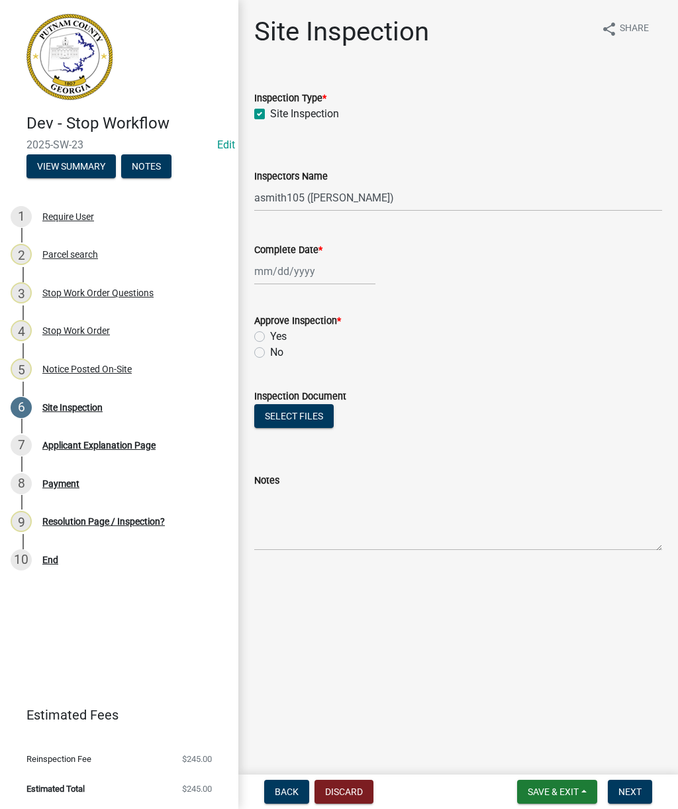
select select "2025"
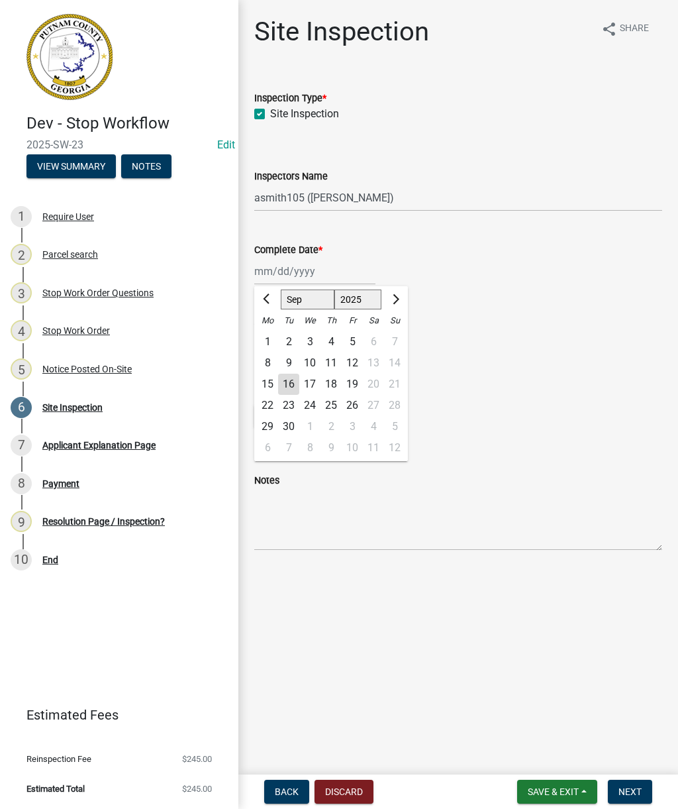
click at [295, 379] on div "16" at bounding box center [288, 384] width 21 height 21
type input "09/16/2025"
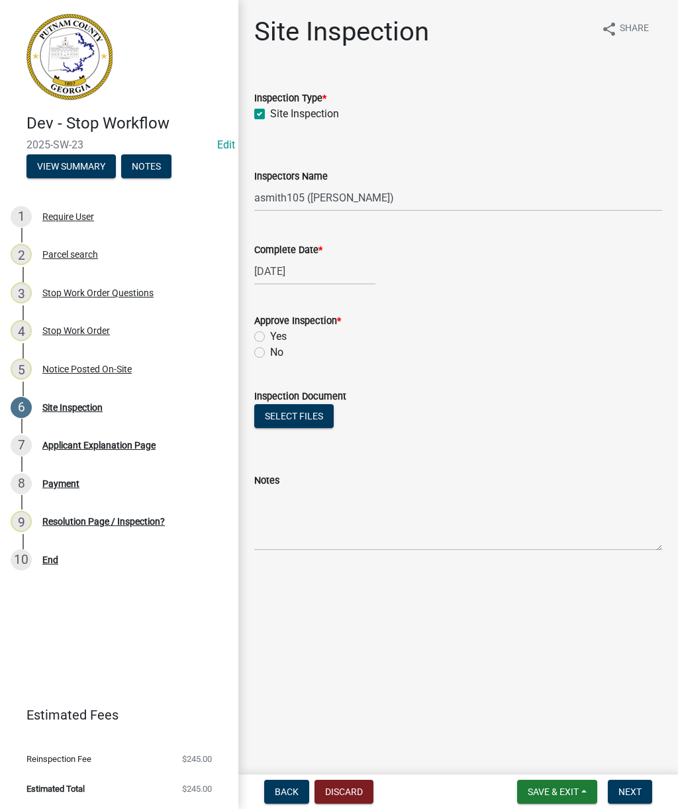
click at [270, 350] on label "No" at bounding box center [276, 352] width 13 height 16
click at [270, 350] on input "No" at bounding box center [274, 348] width 9 height 9
radio input "true"
click at [313, 521] on textarea "Notes" at bounding box center [458, 519] width 408 height 62
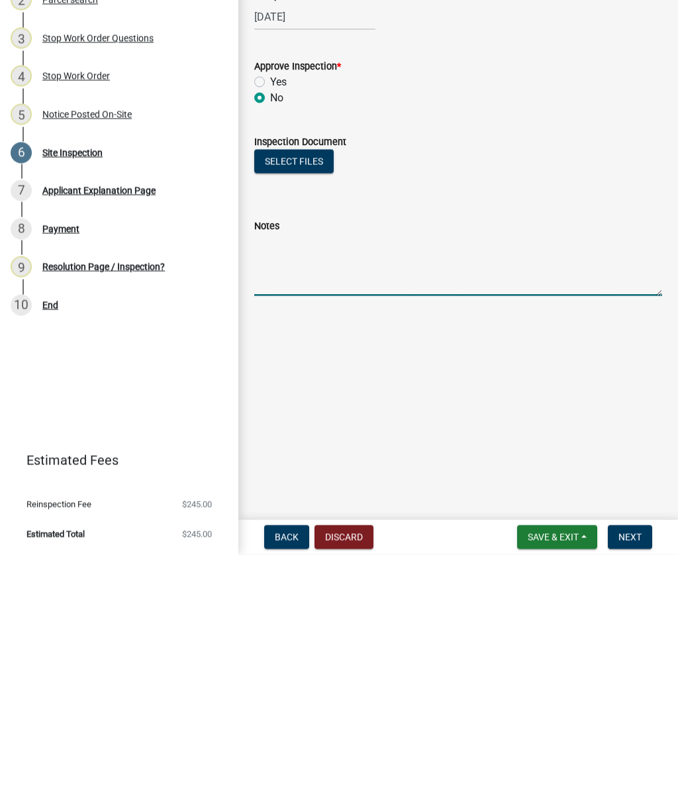
click at [344, 488] on textarea "Notes" at bounding box center [458, 519] width 408 height 62
paste textarea "Stop issued to obtain land disturbance permit. Install double row of sensitive …"
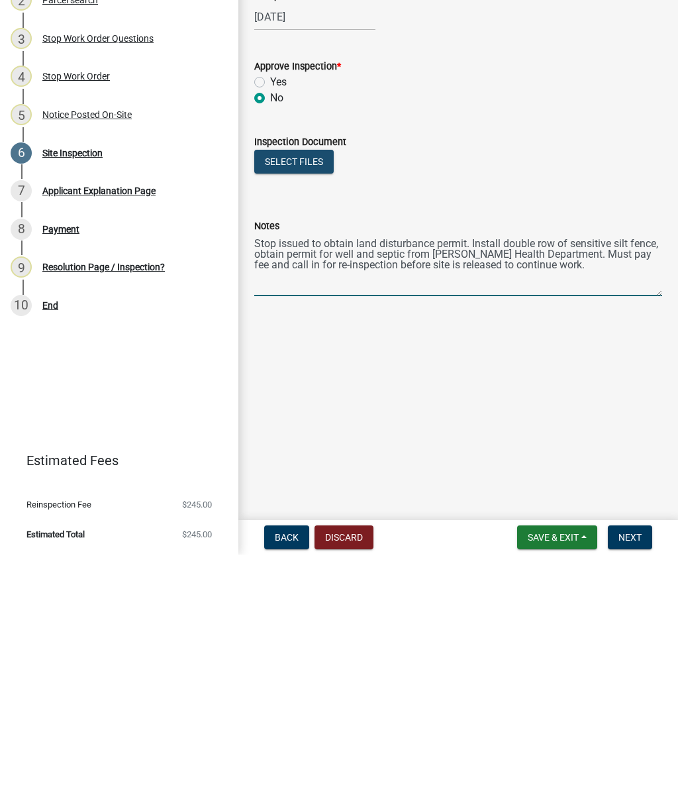
type textarea "Stop issued to obtain land disturbance permit. Install double row of sensitive …"
click at [305, 404] on button "Select files" at bounding box center [293, 416] width 79 height 24
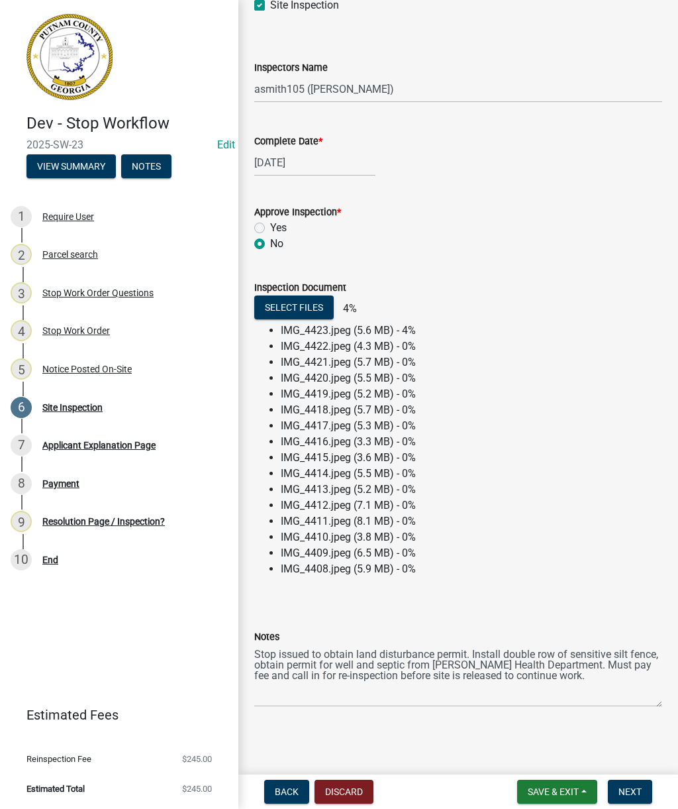
scroll to position [109, 0]
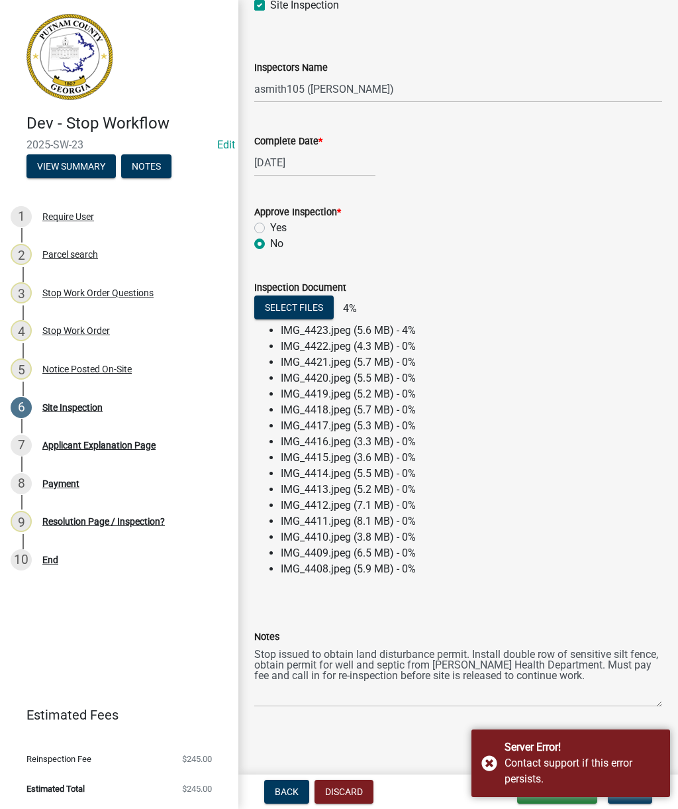
click at [606, 364] on li "IMG_4421.jpeg (5.7 MB) - 0%" at bounding box center [472, 362] width 382 height 16
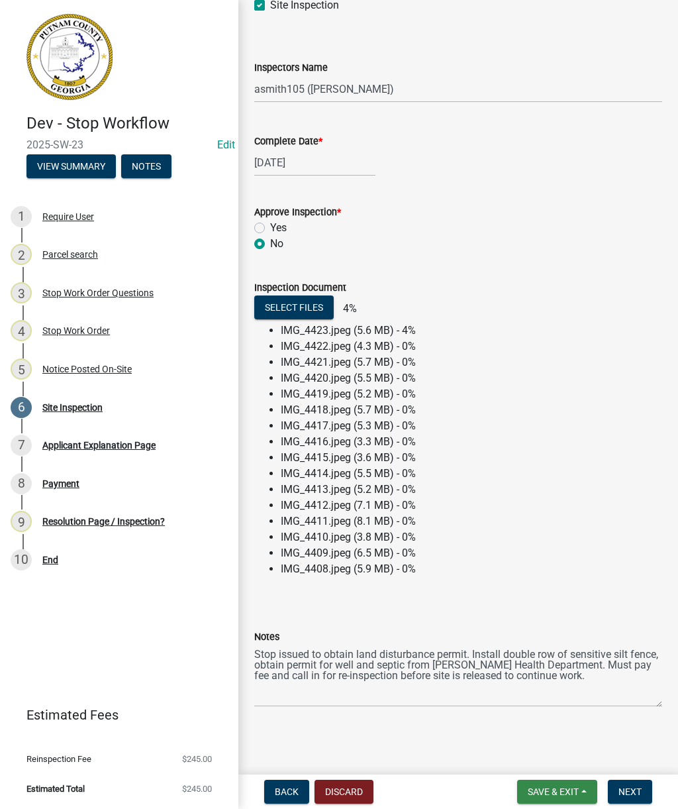
click at [548, 794] on span "Save & Exit" at bounding box center [553, 791] width 51 height 11
click at [537, 721] on button "Save" at bounding box center [544, 725] width 106 height 32
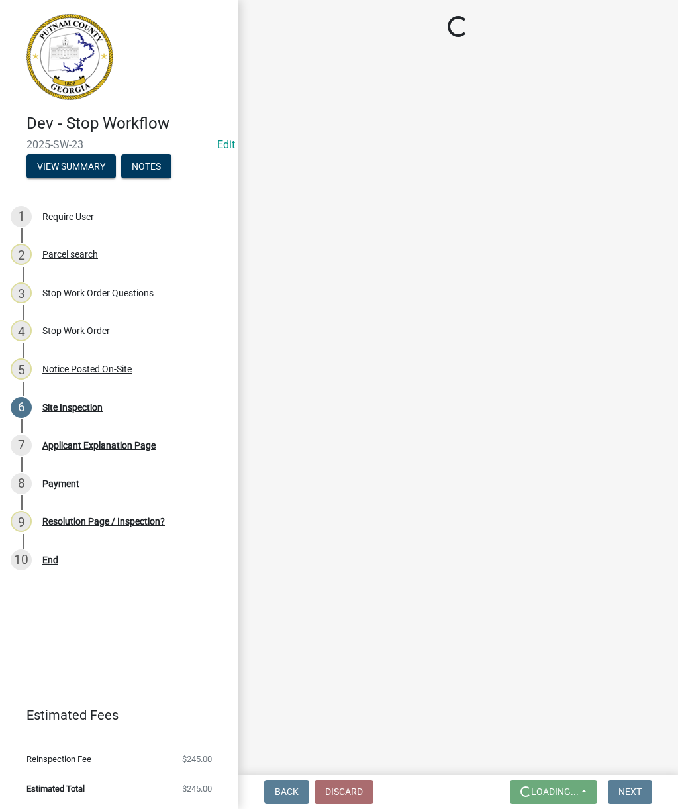
scroll to position [0, 0]
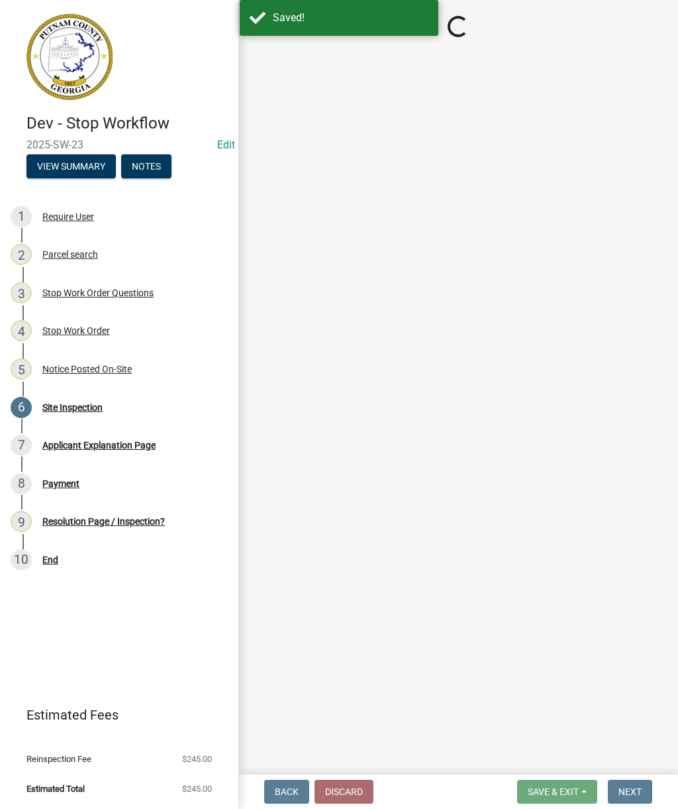
select select "af3c6edf-34d7-49be-824e-99d5d0a3954f"
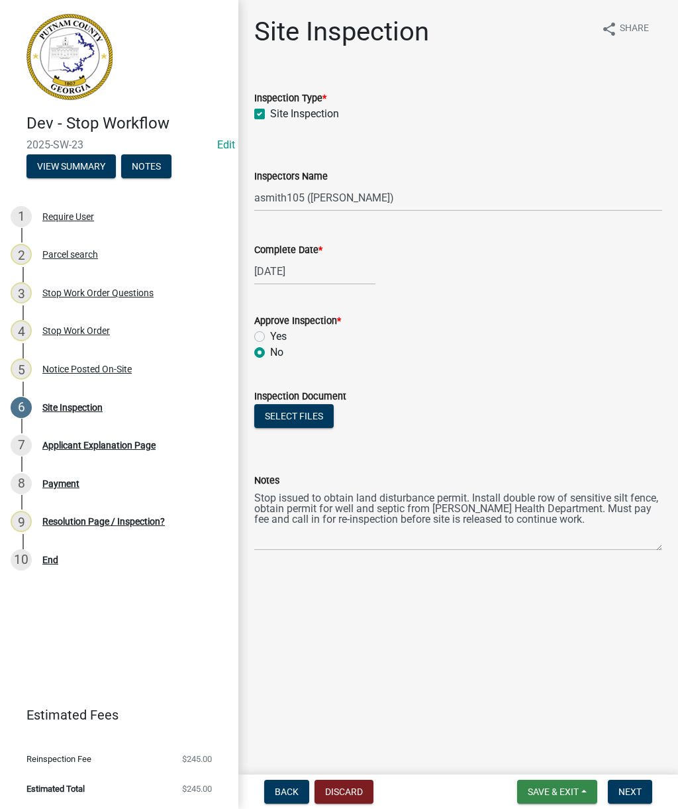
click at [553, 789] on span "Save & Exit" at bounding box center [553, 791] width 51 height 11
click at [544, 756] on button "Save & Exit" at bounding box center [544, 757] width 106 height 32
